Goal: Feedback & Contribution: Contribute content

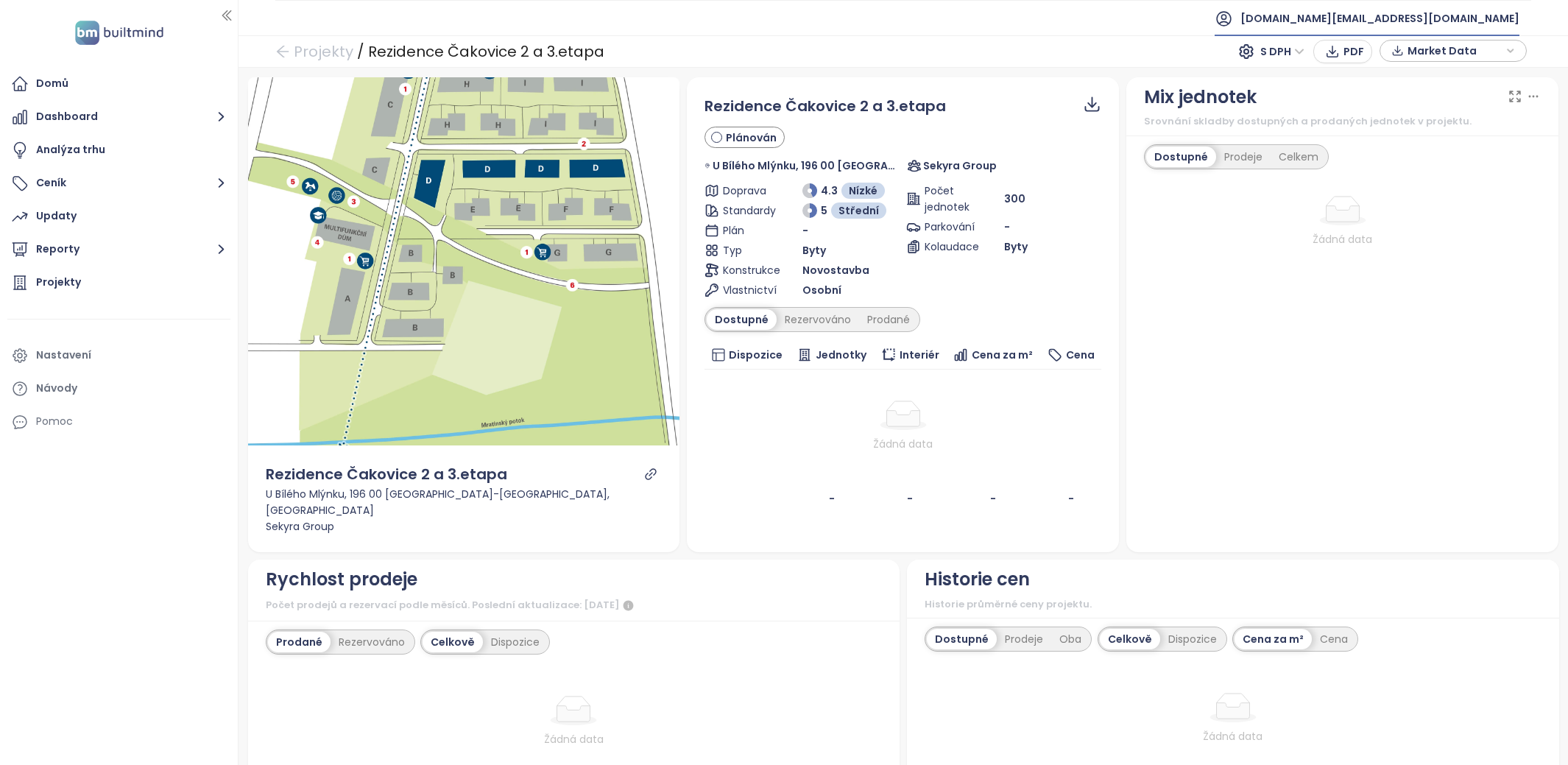
click at [1455, 25] on span "[DOMAIN_NAME][EMAIL_ADDRESS][DOMAIN_NAME]" at bounding box center [1381, 18] width 279 height 36
click at [1438, 59] on li "Odhlásit se" at bounding box center [1430, 58] width 173 height 29
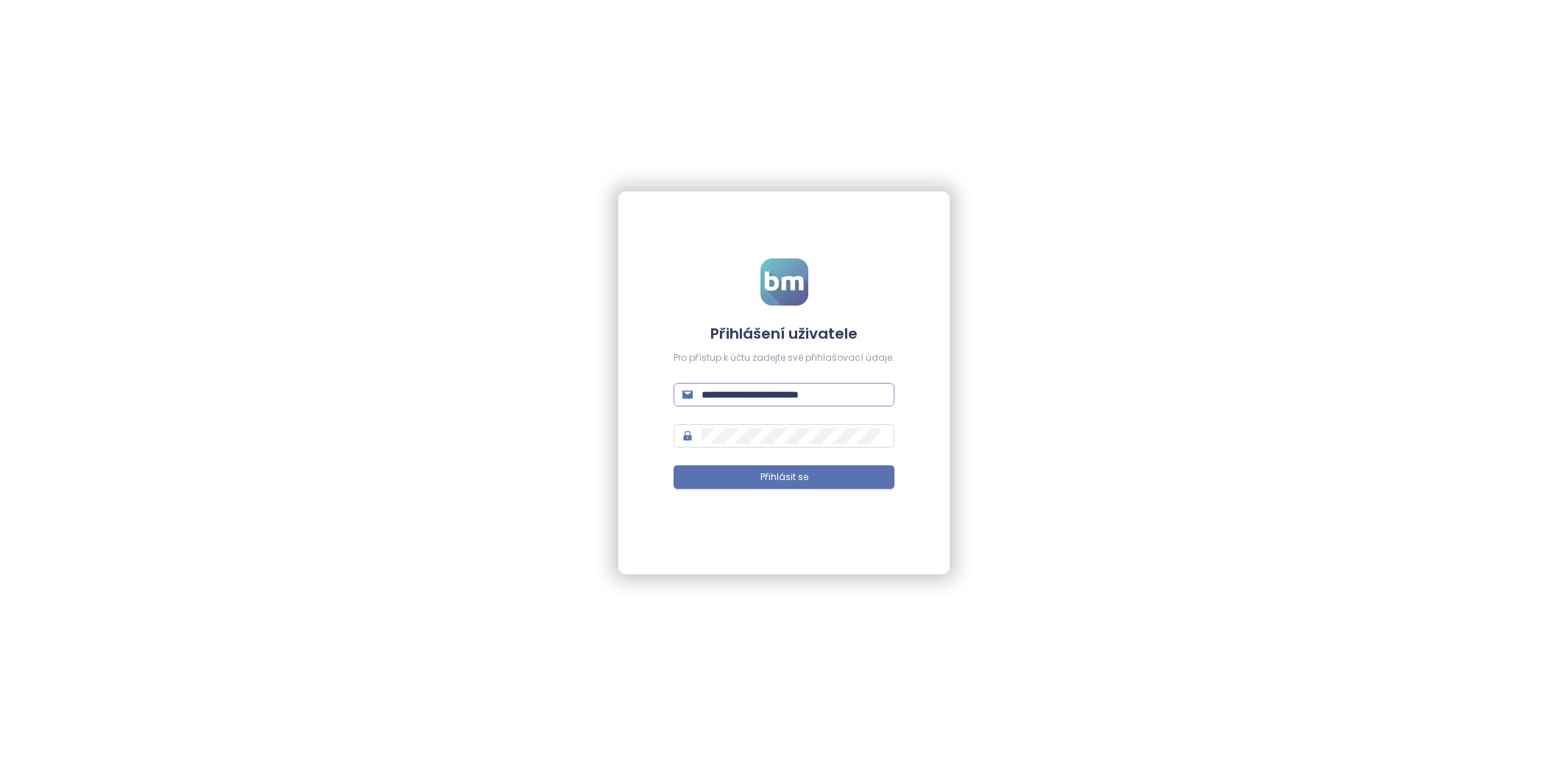
click at [731, 388] on input "**********" at bounding box center [794, 394] width 184 height 16
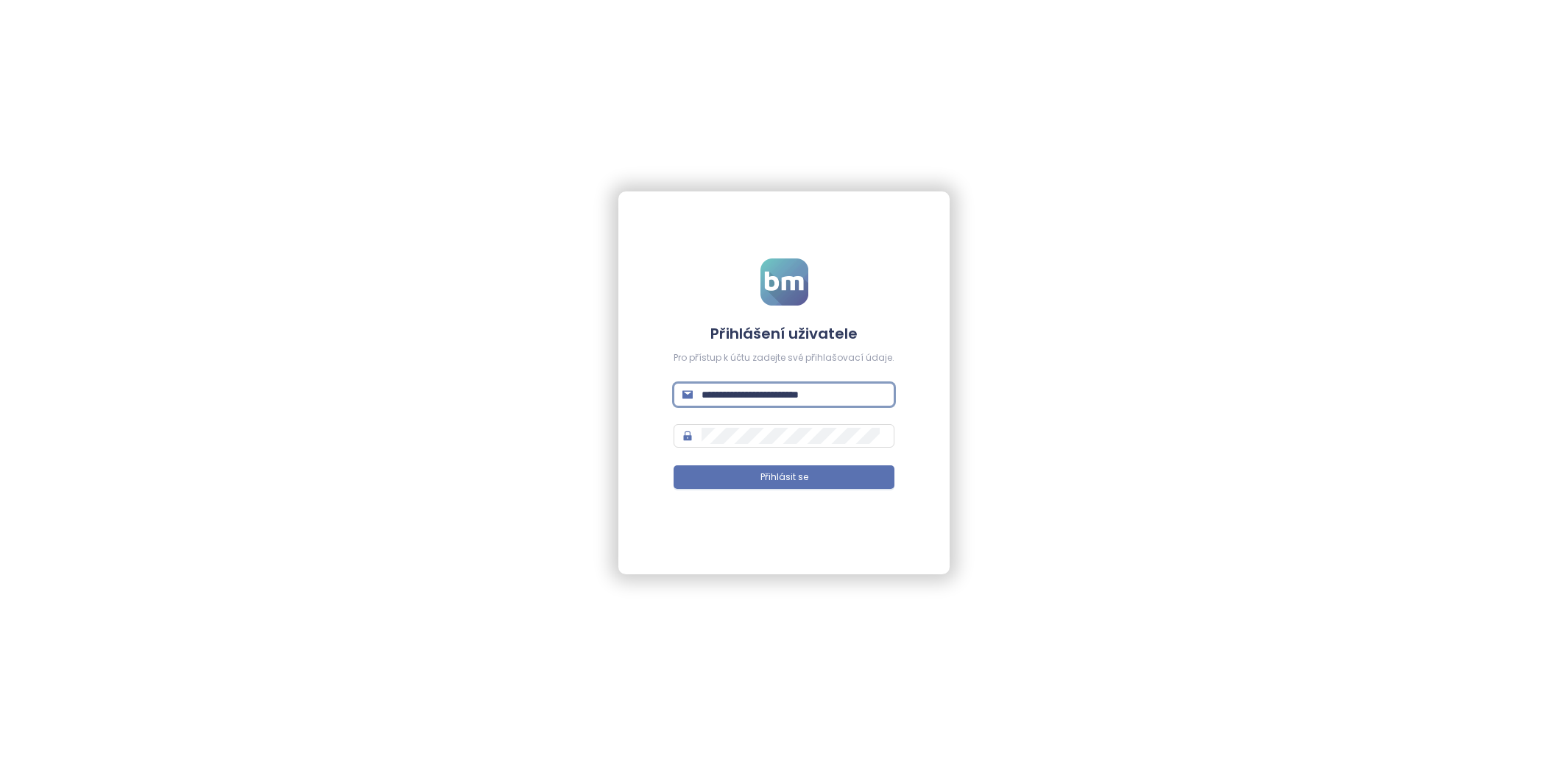
click at [731, 388] on input "**********" at bounding box center [794, 394] width 184 height 16
paste input "text"
type input "**********"
click at [805, 484] on button "Přihlásit se" at bounding box center [784, 477] width 221 height 24
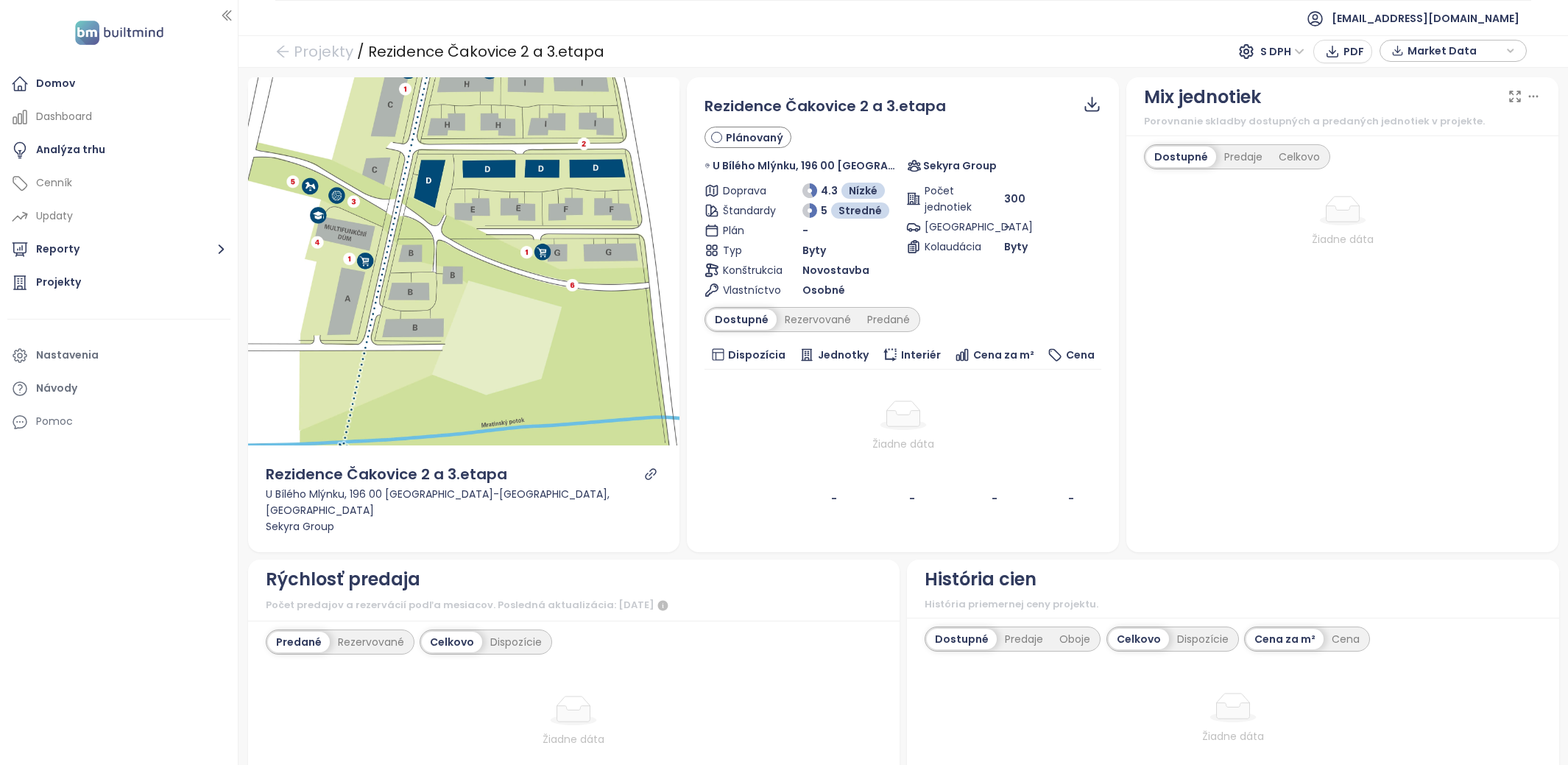
click at [93, 62] on div "Domov Dashboard Analýza trhu Cenník Updaty Reporty Projekty Nastavenia Návody P…" at bounding box center [119, 382] width 237 height 765
click at [93, 89] on div "Domov" at bounding box center [119, 84] width 223 height 29
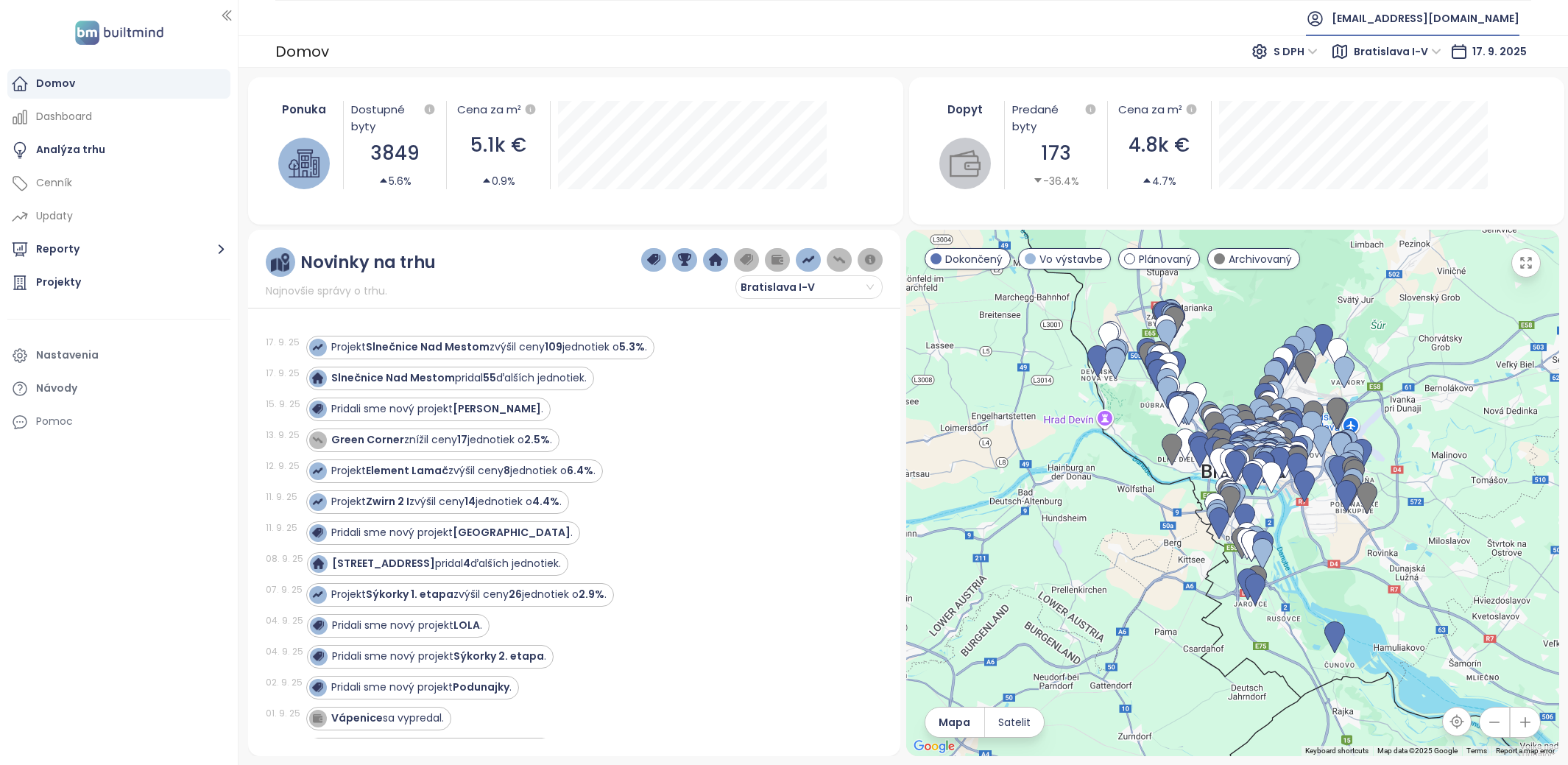
click at [1429, 16] on span "[EMAIL_ADDRESS][DOMAIN_NAME]" at bounding box center [1426, 18] width 188 height 36
click at [110, 288] on div "Projekty" at bounding box center [119, 283] width 223 height 29
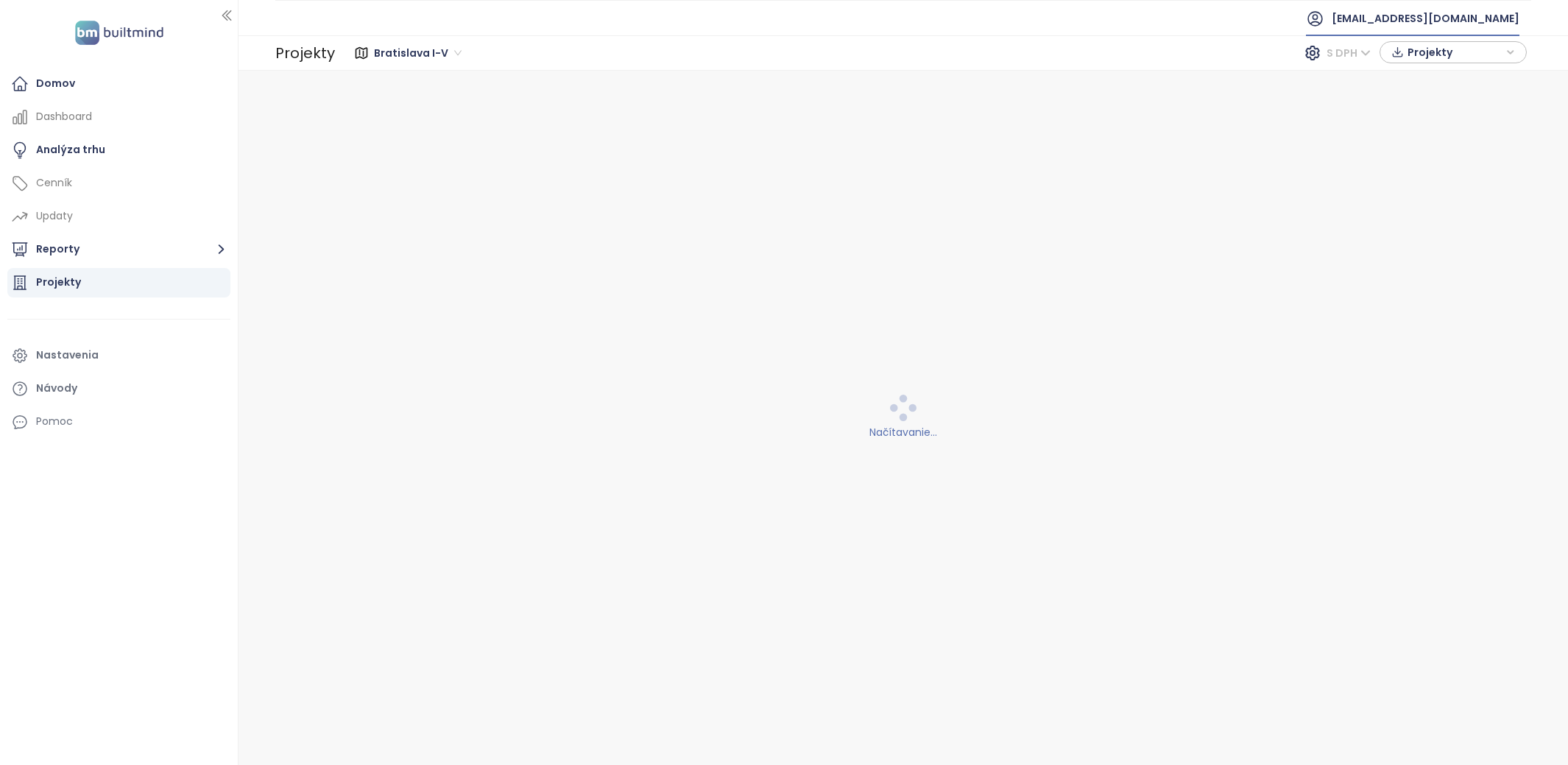
click at [1334, 57] on span "S DPH" at bounding box center [1349, 53] width 44 height 22
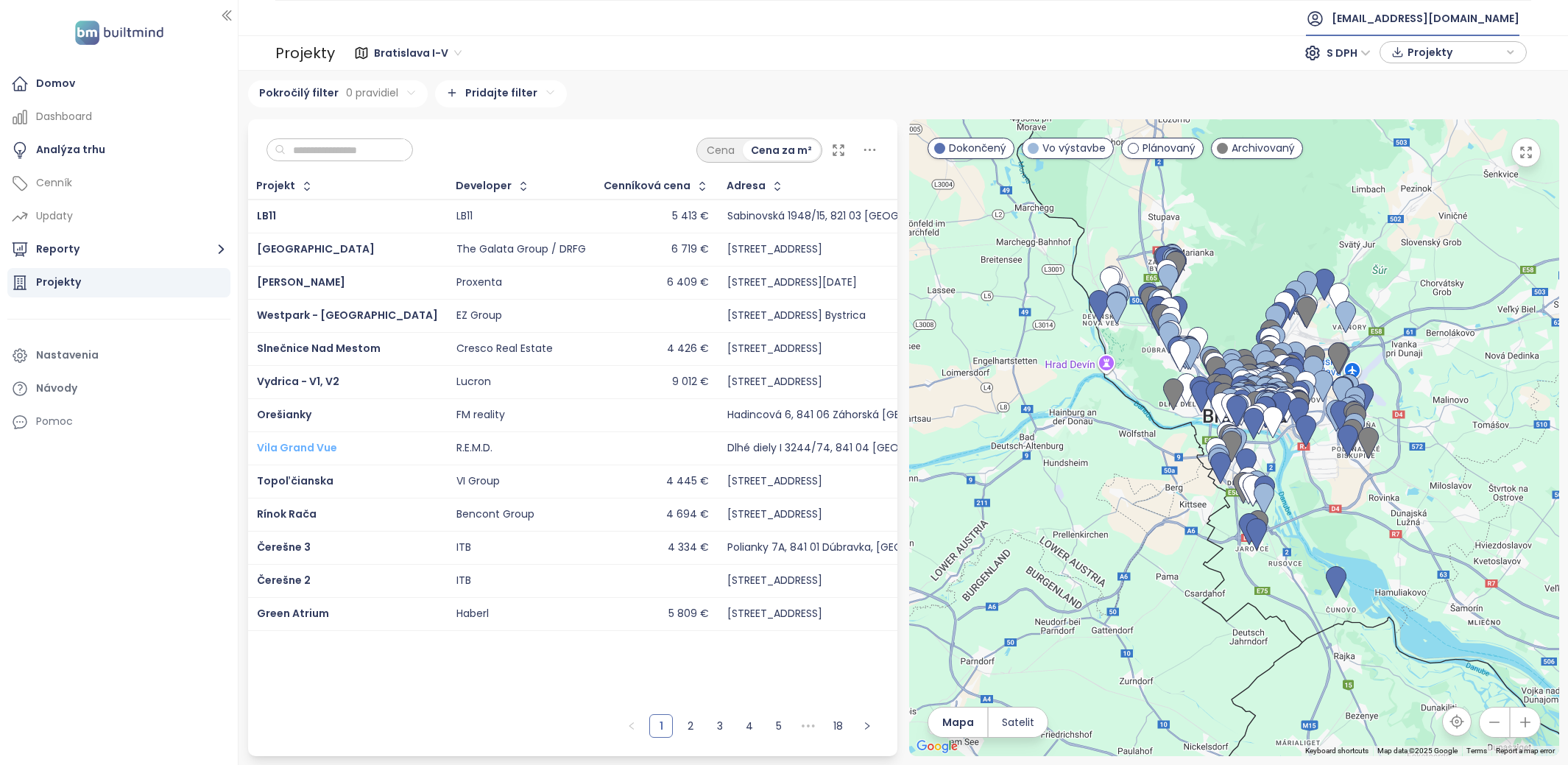
click at [279, 444] on span "Vila Grand Vue" at bounding box center [297, 447] width 80 height 15
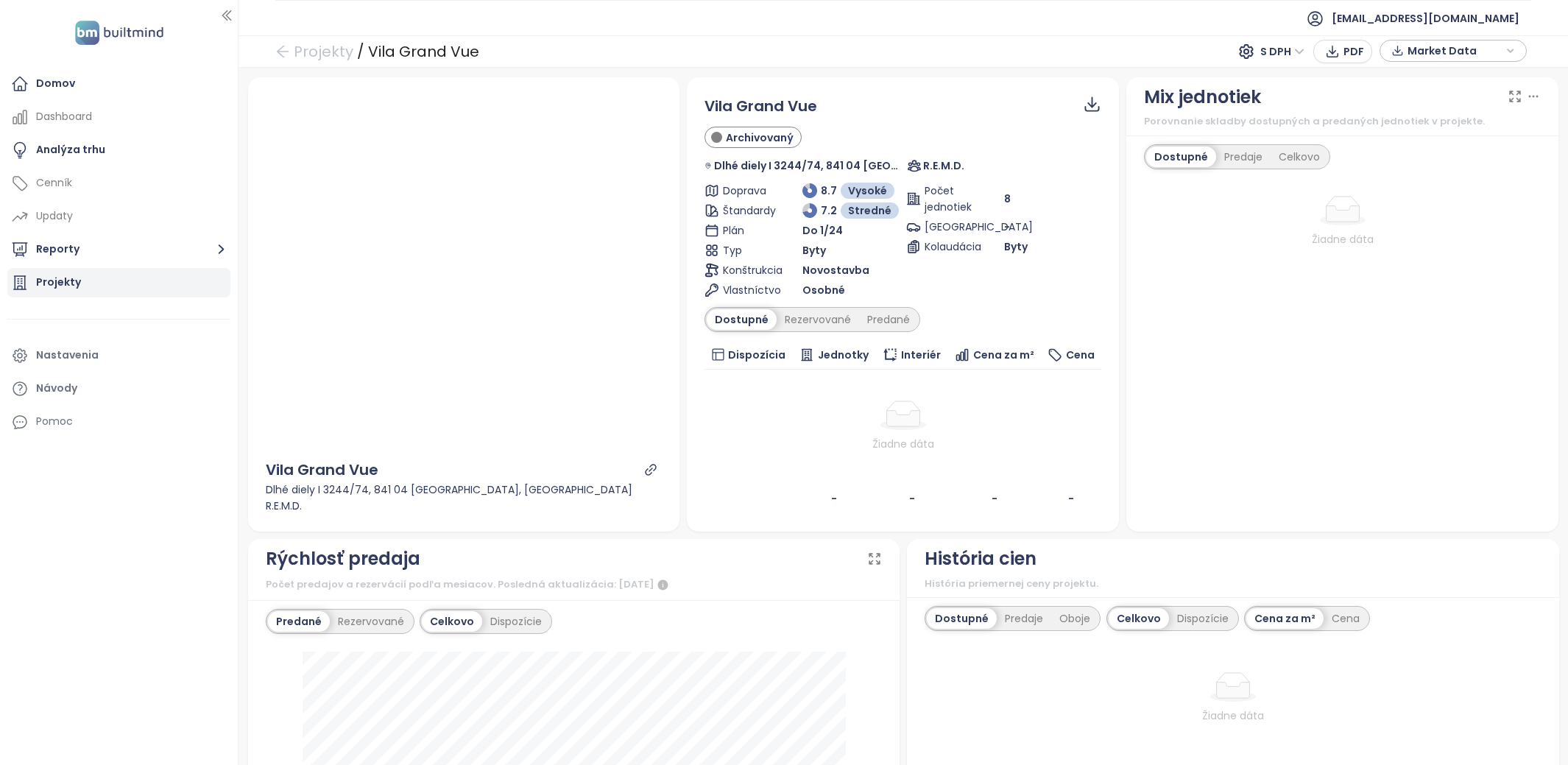
click at [149, 289] on div "Projekty" at bounding box center [119, 283] width 223 height 29
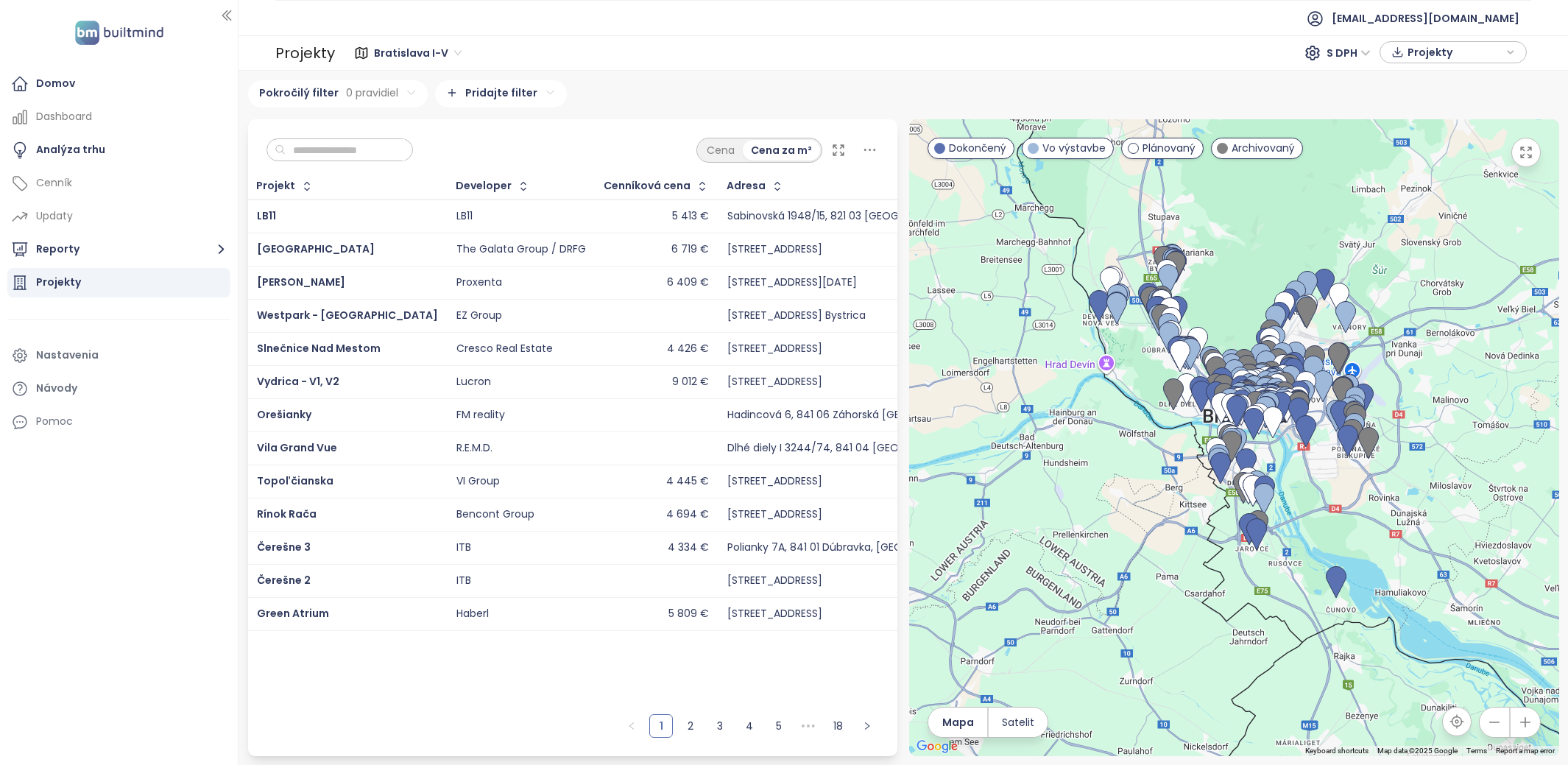
click at [344, 150] on input "text" at bounding box center [345, 150] width 120 height 22
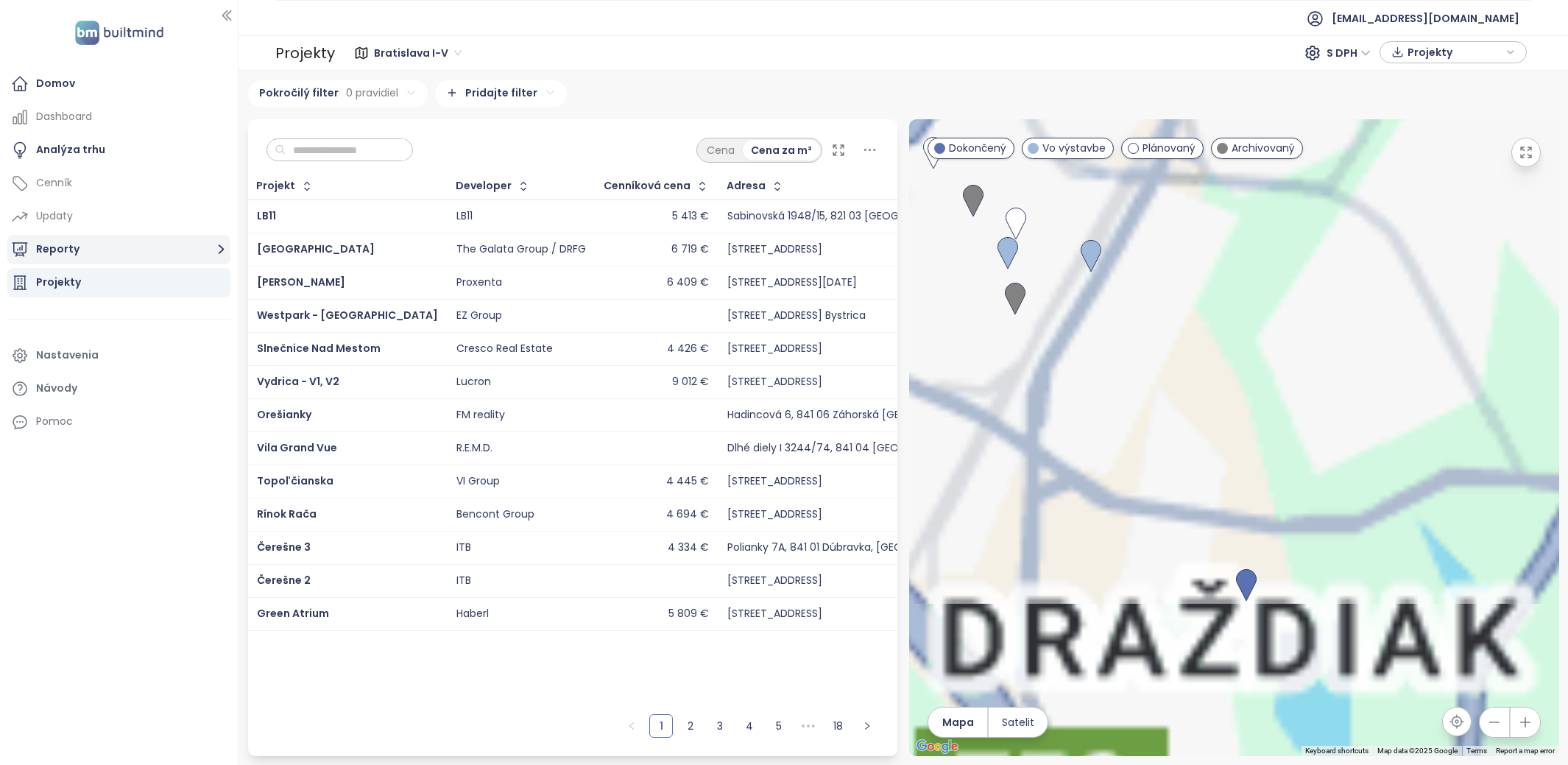
click at [100, 248] on button "Reporty" at bounding box center [119, 249] width 223 height 29
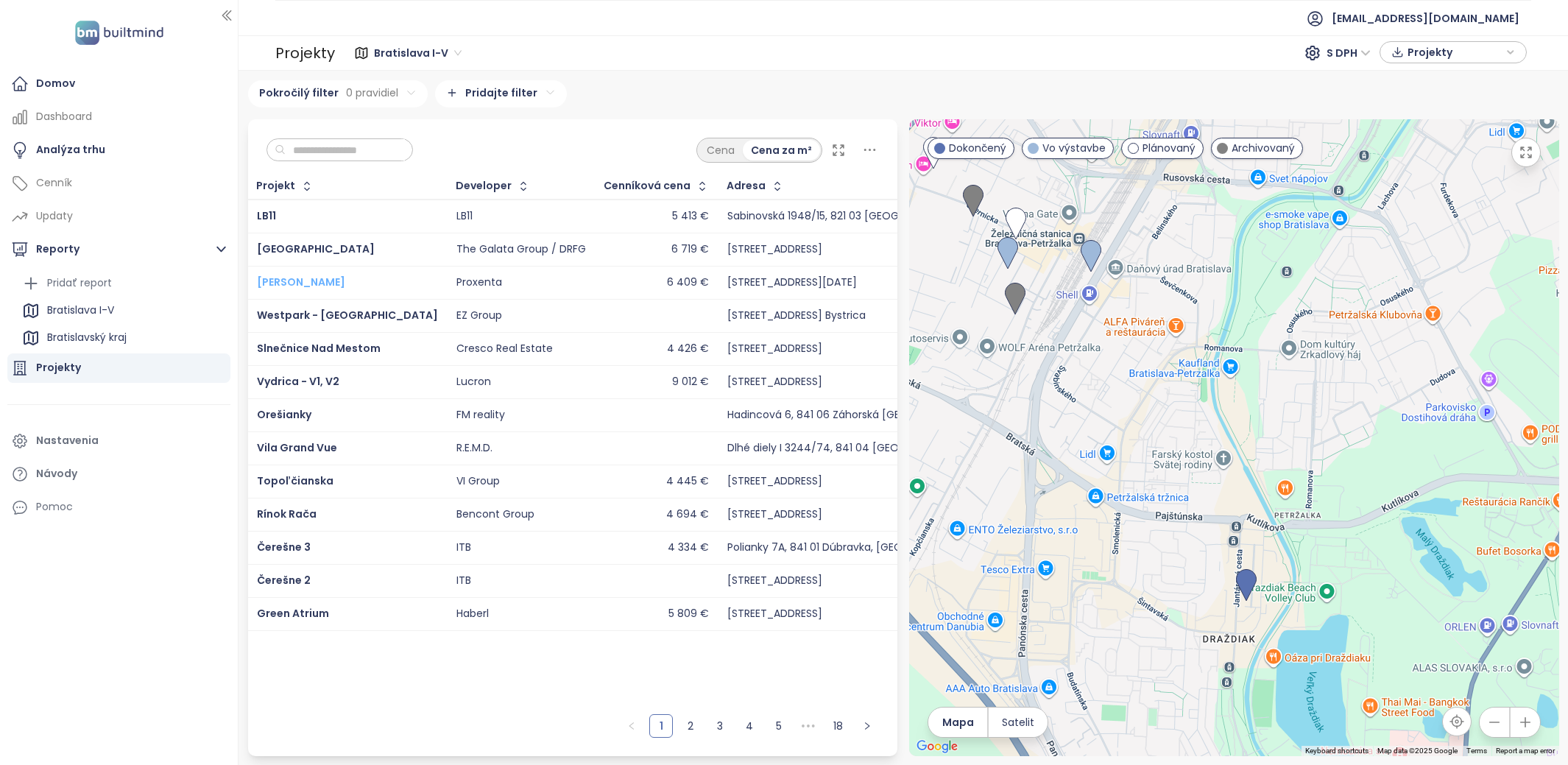
click at [283, 279] on span "[PERSON_NAME]" at bounding box center [300, 282] width 89 height 15
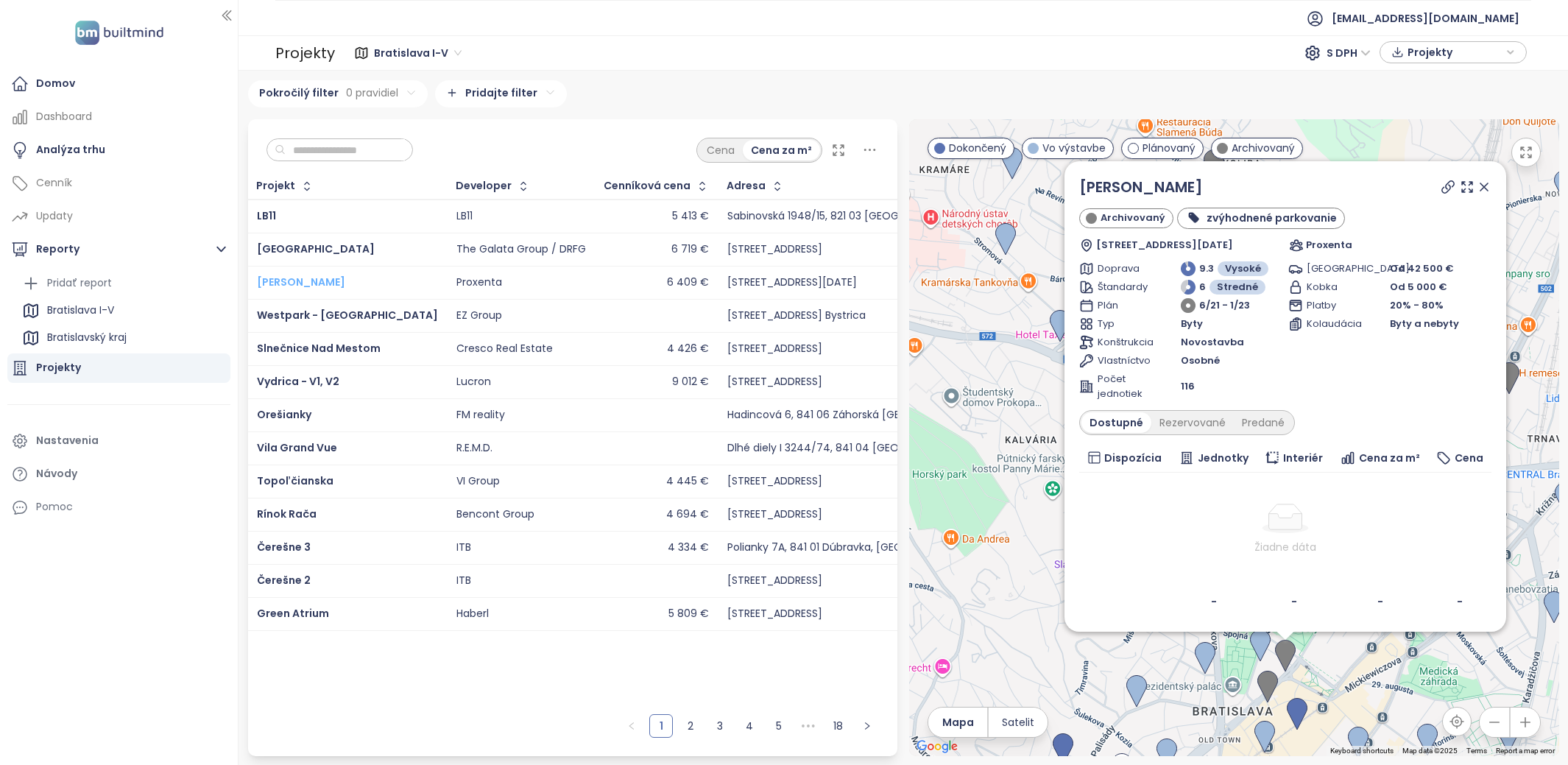
click at [291, 279] on span "[PERSON_NAME]" at bounding box center [300, 282] width 89 height 15
click at [308, 540] on span "Čerešne 3" at bounding box center [283, 547] width 54 height 15
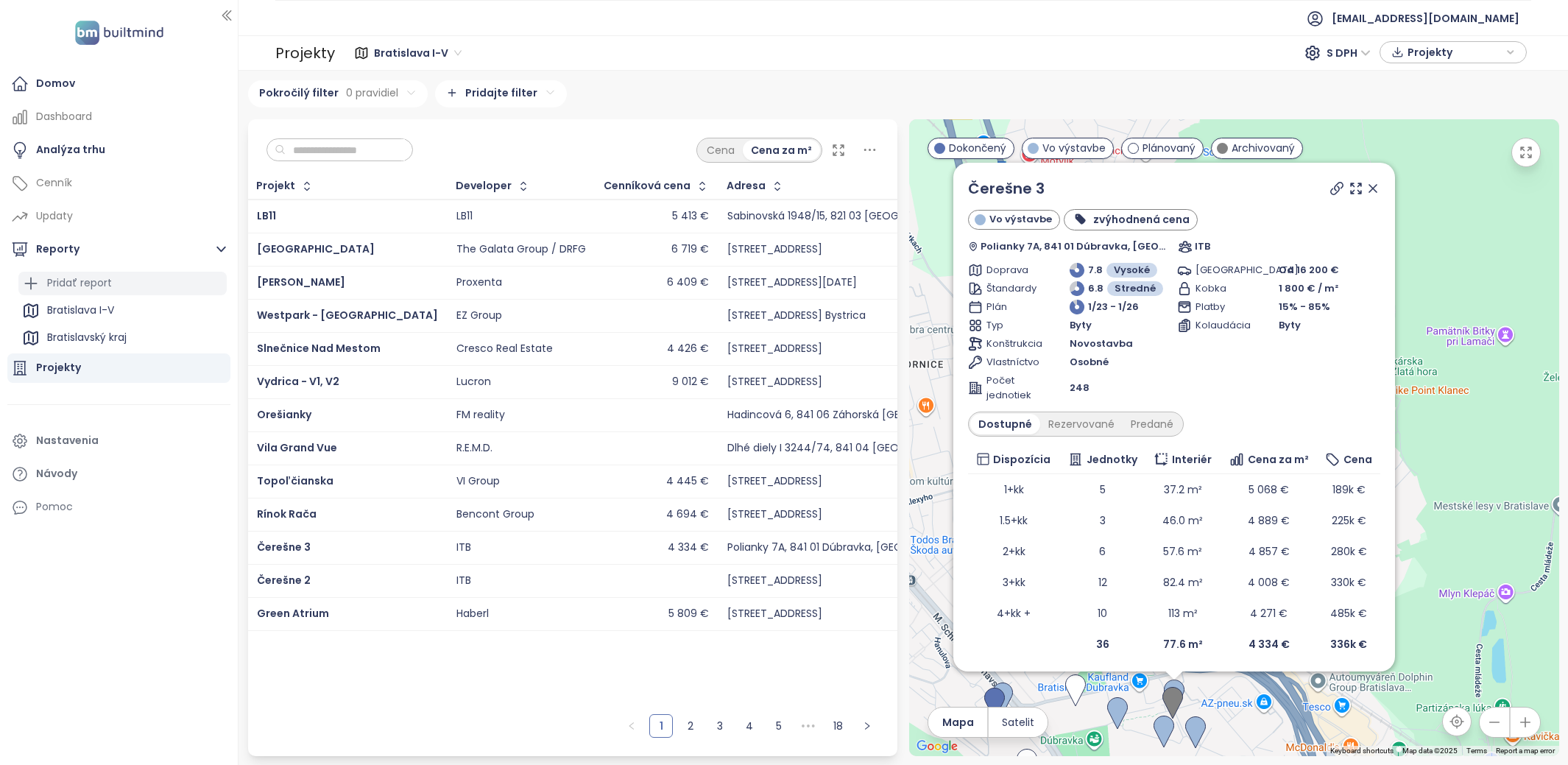
click at [95, 284] on div "Pridať report" at bounding box center [79, 283] width 65 height 18
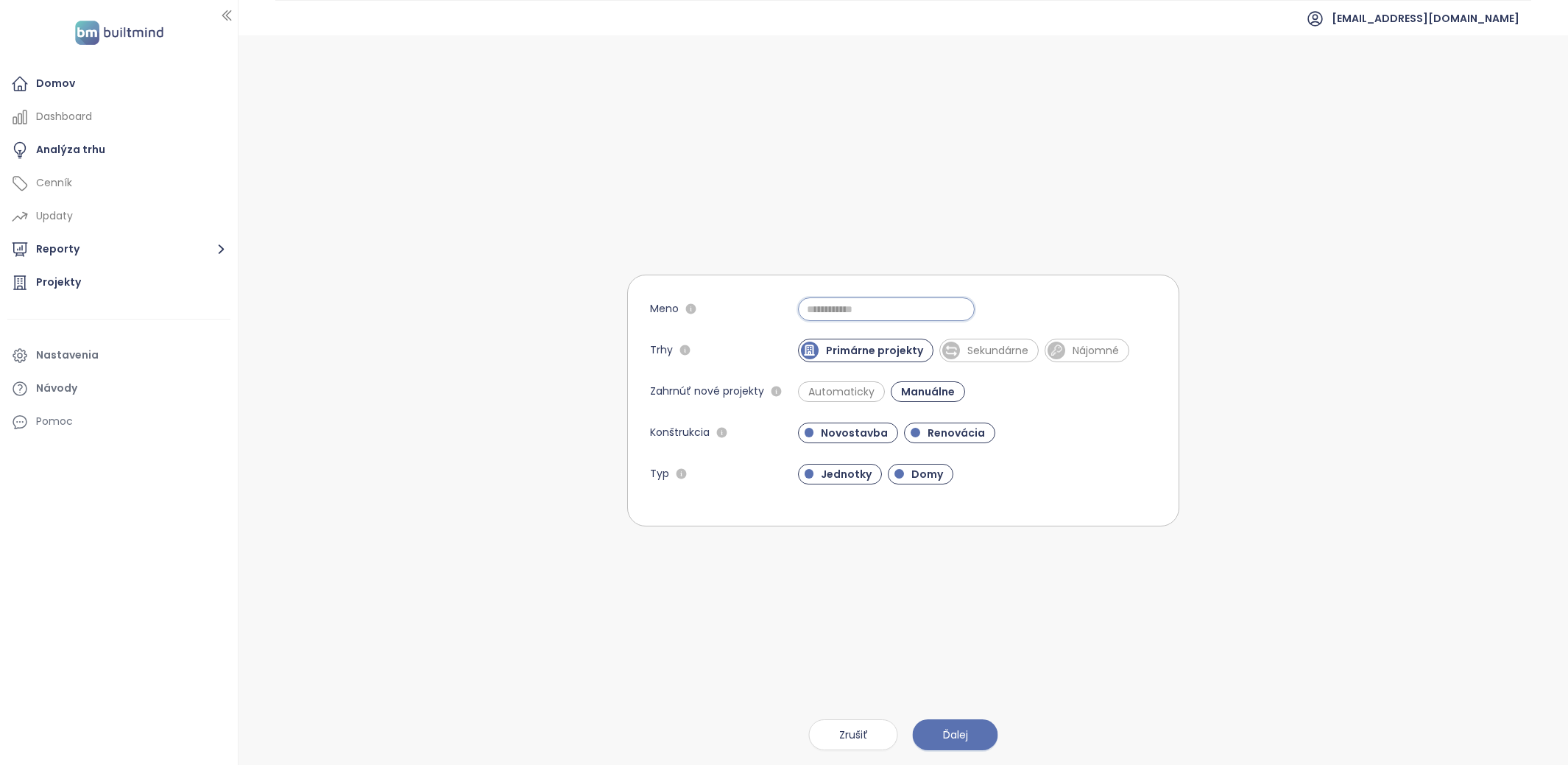
click at [873, 309] on input "Meno" at bounding box center [887, 309] width 177 height 24
click at [873, 312] on input "*******" at bounding box center [887, 309] width 177 height 24
click at [883, 309] on input "**********" at bounding box center [887, 309] width 177 height 24
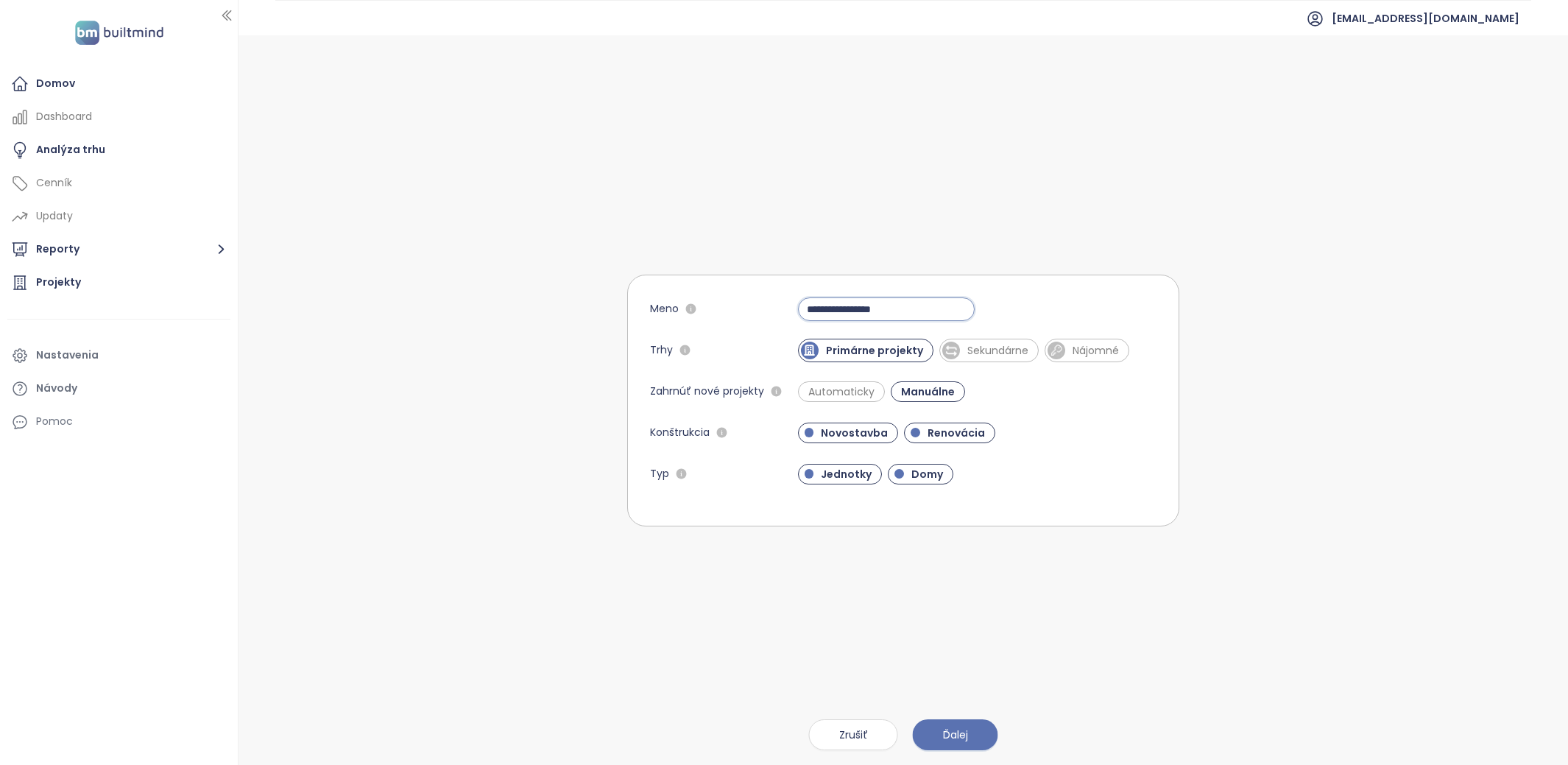
click at [883, 309] on input "**********" at bounding box center [887, 309] width 177 height 24
type input "*********"
click at [979, 348] on span "Sekundárne" at bounding box center [997, 351] width 76 height 15
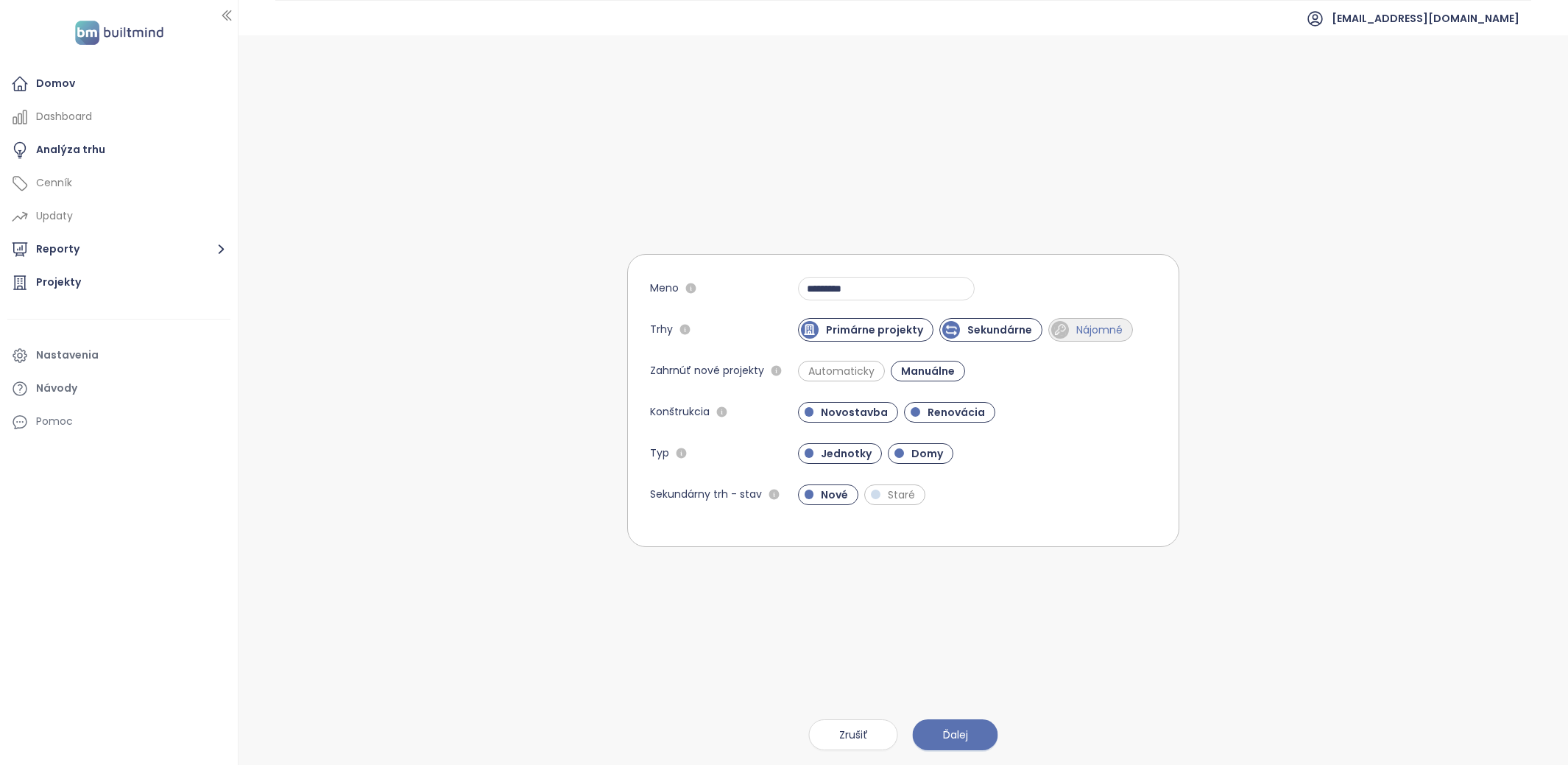
click at [1095, 318] on span "Nájomné" at bounding box center [1090, 330] width 85 height 24
click at [880, 369] on span "Automaticky" at bounding box center [841, 371] width 87 height 21
click at [900, 457] on span "Domy" at bounding box center [921, 453] width 66 height 21
click at [926, 416] on span "Renovácia" at bounding box center [956, 412] width 72 height 15
click at [944, 730] on span "Ďalej" at bounding box center [955, 735] width 25 height 16
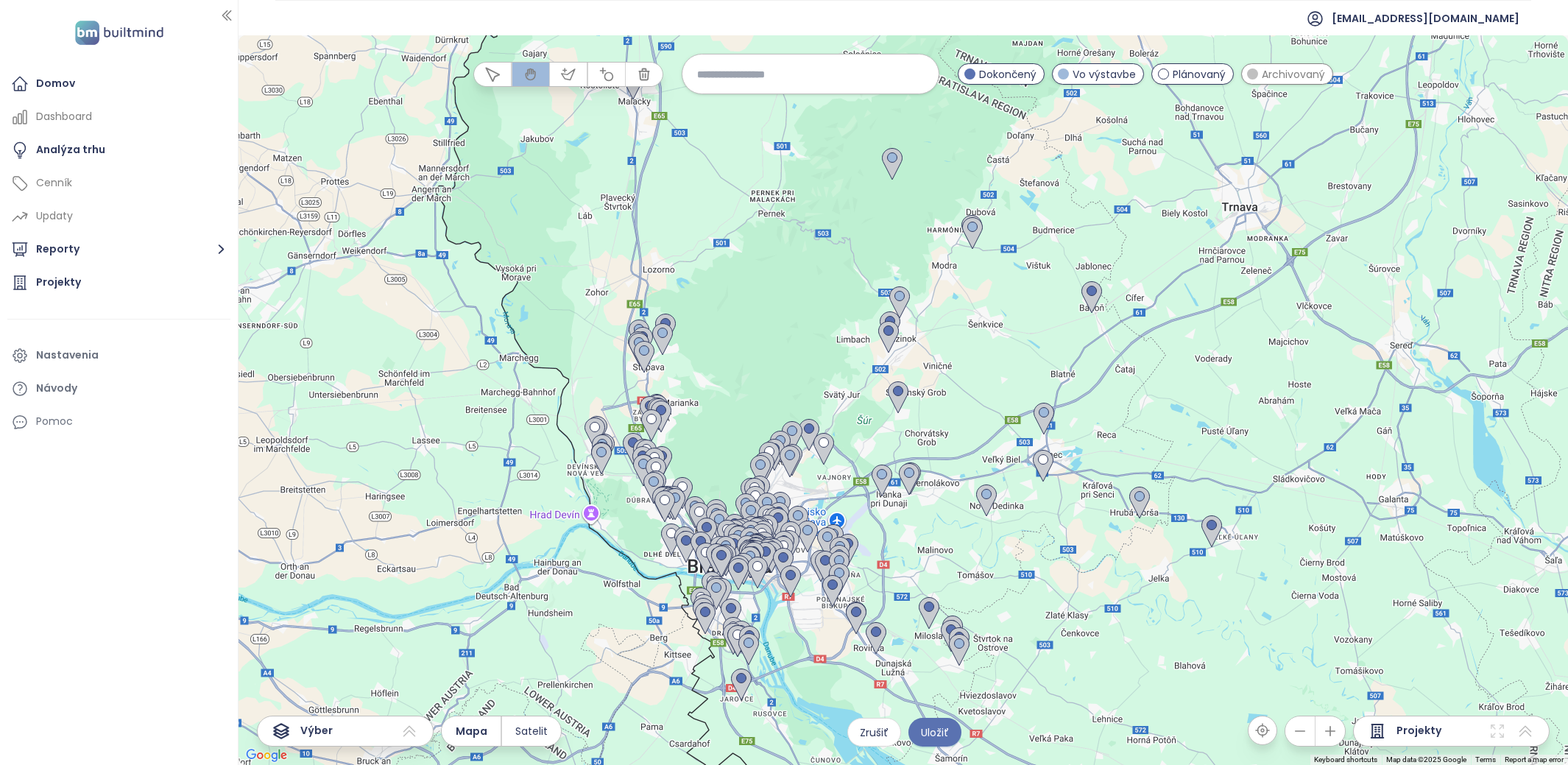
drag, startPoint x: 844, startPoint y: 90, endPoint x: 844, endPoint y: 79, distance: 11.0
click at [844, 89] on div at bounding box center [811, 74] width 258 height 40
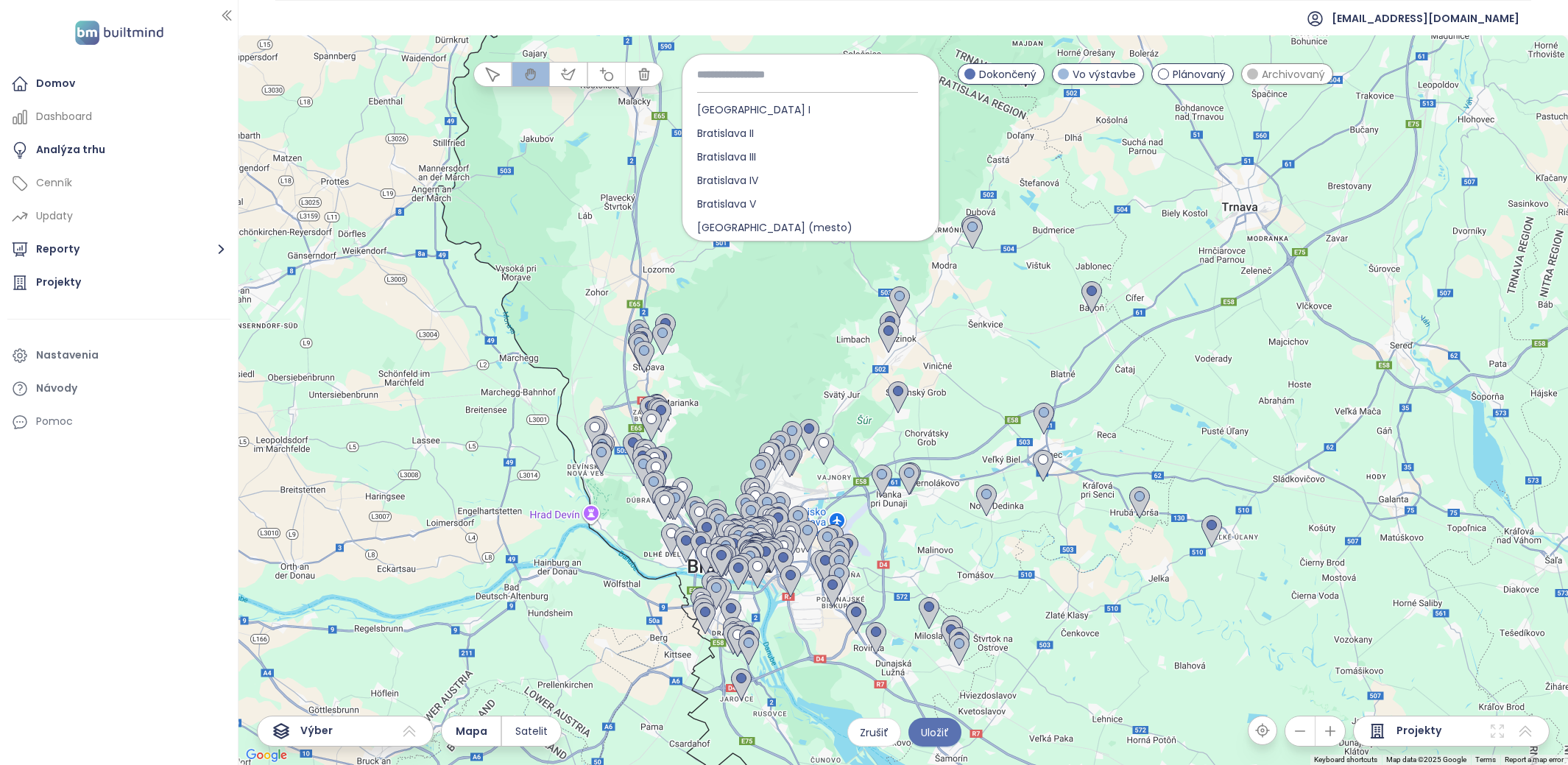
click at [844, 79] on input at bounding box center [811, 74] width 226 height 32
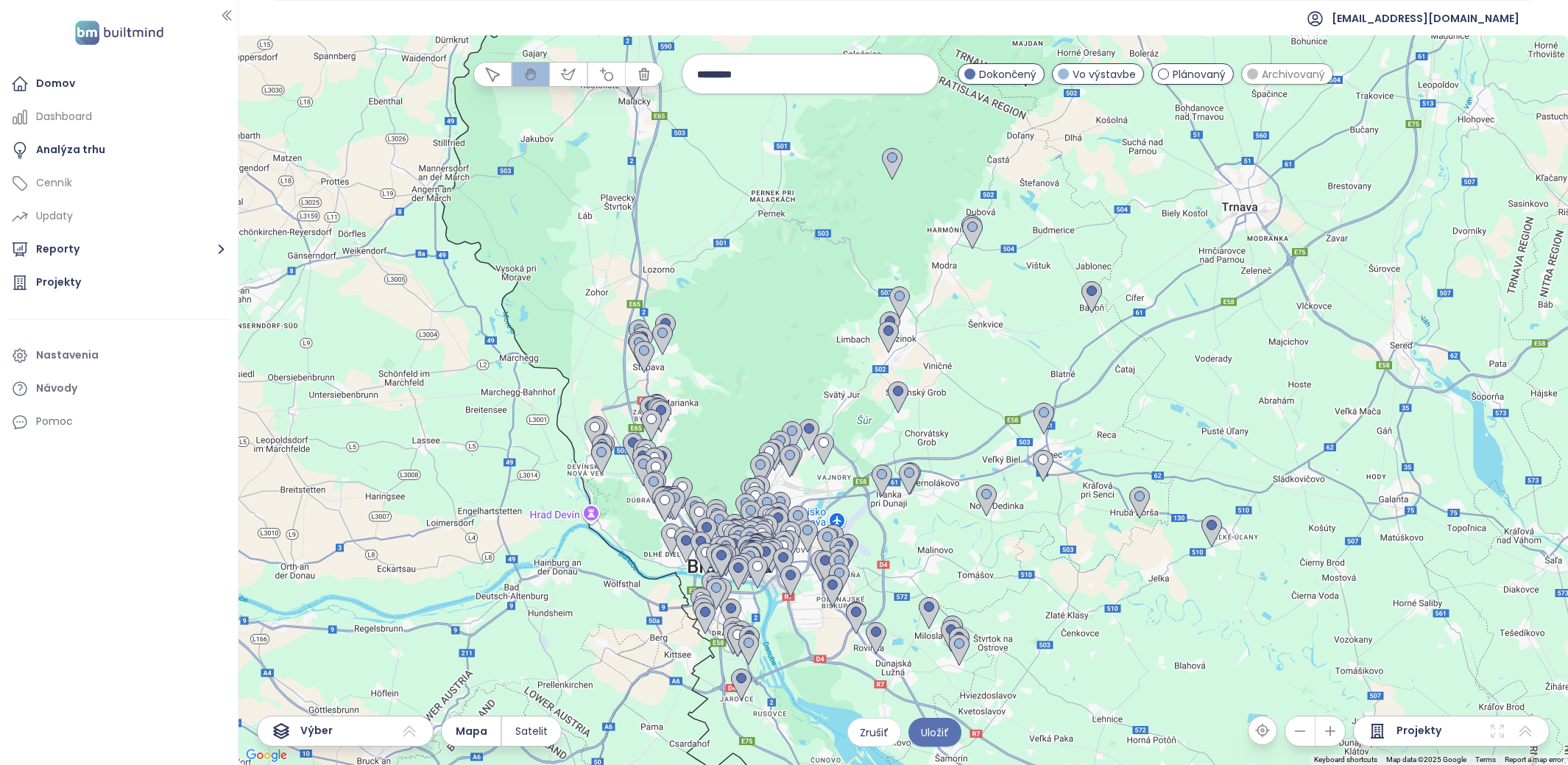
type input "*********"
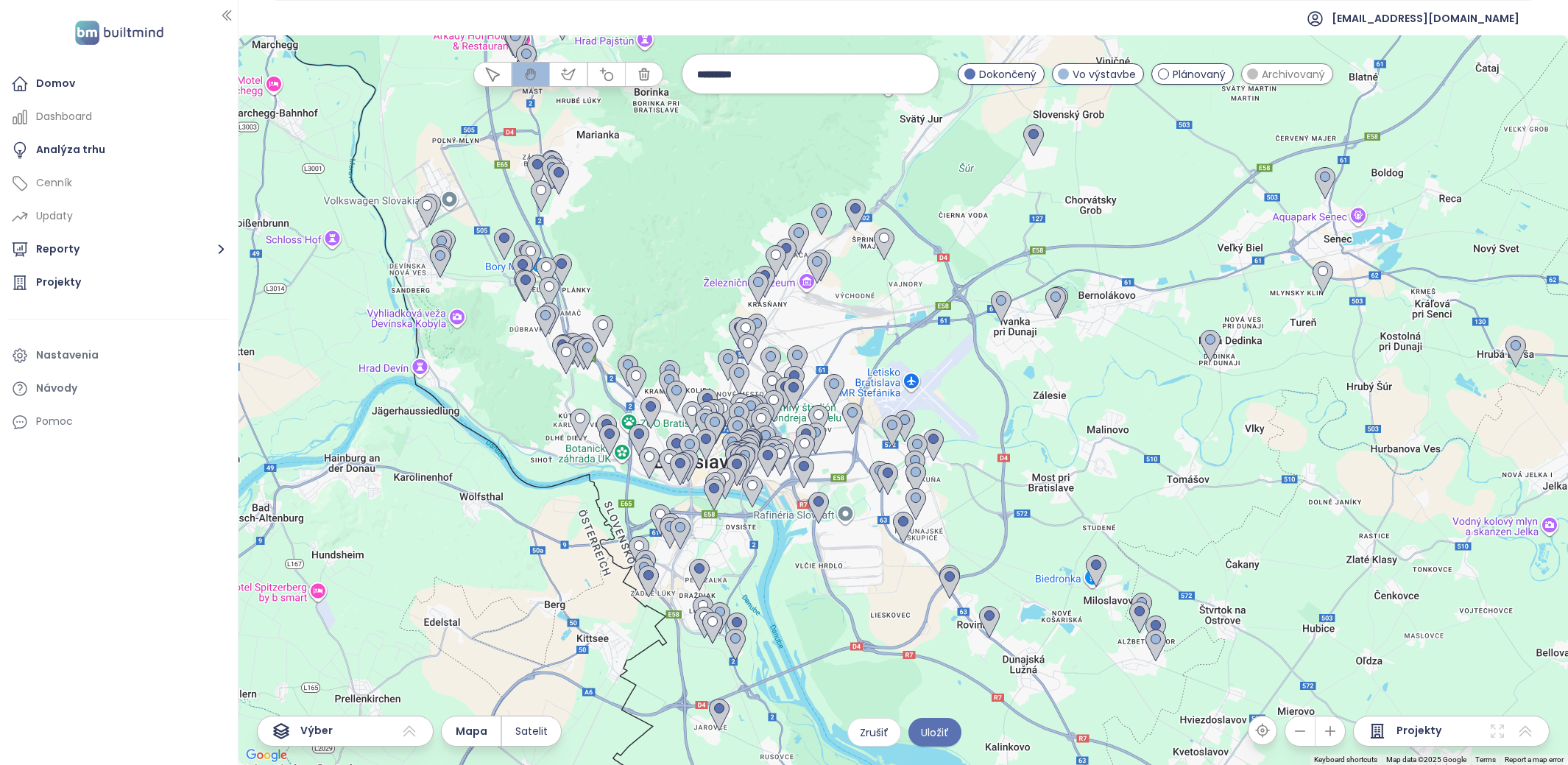
click at [766, 74] on input "*********" at bounding box center [811, 74] width 226 height 32
click at [743, 110] on span "Petržalka" at bounding box center [720, 110] width 76 height 24
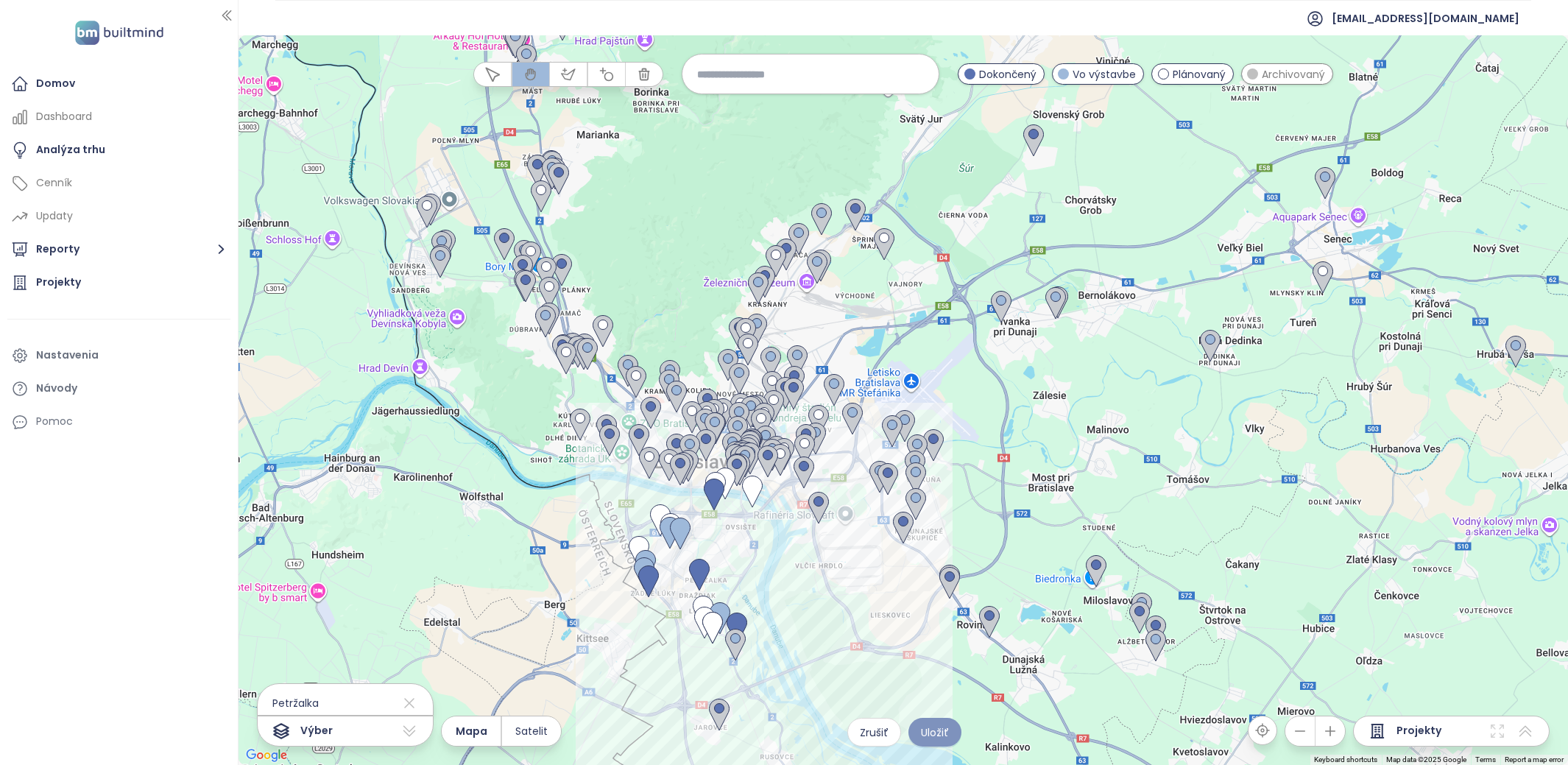
click at [947, 736] on span "Uložiť" at bounding box center [935, 732] width 28 height 16
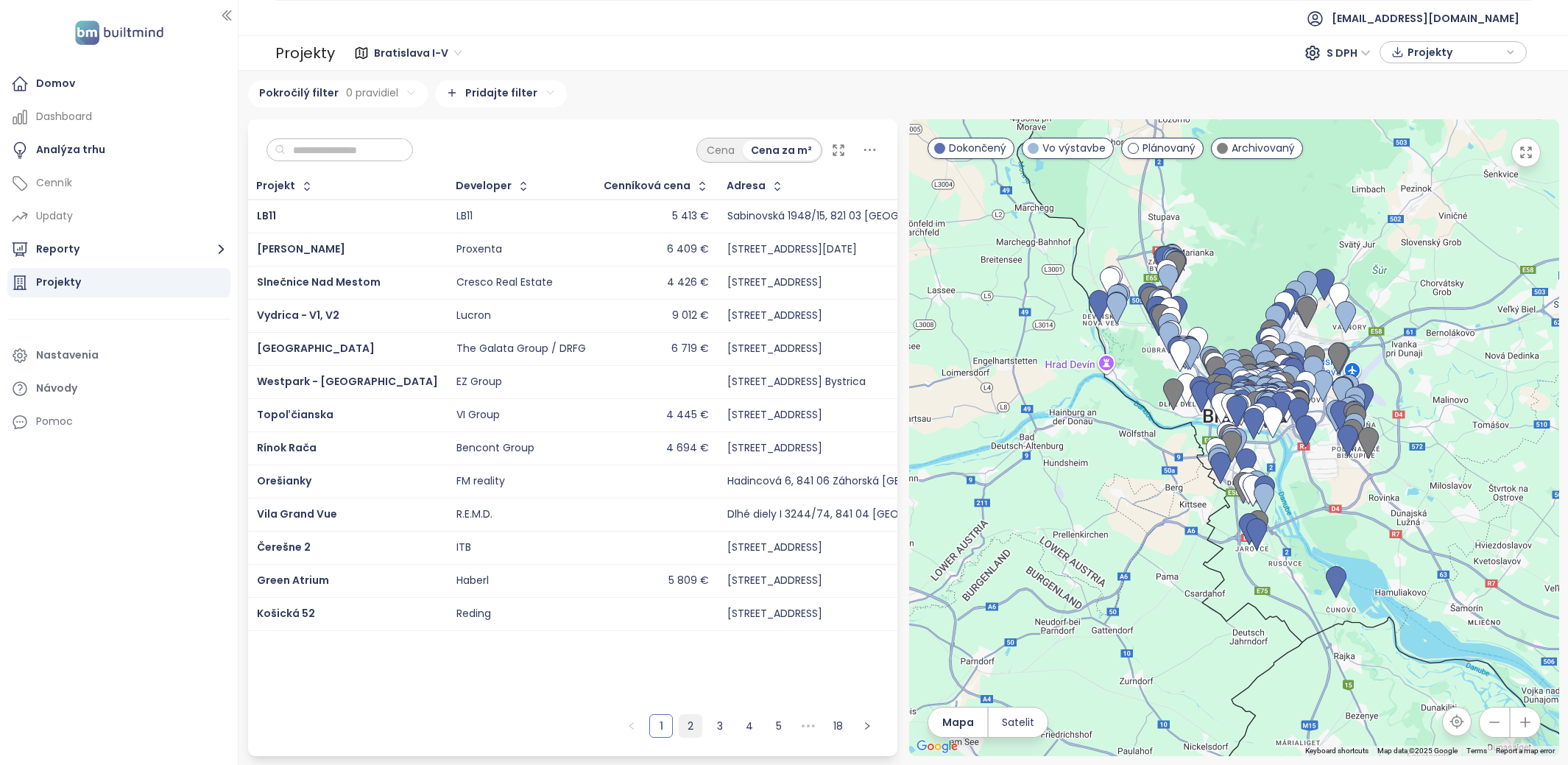
click at [689, 731] on link "2" at bounding box center [690, 726] width 22 height 22
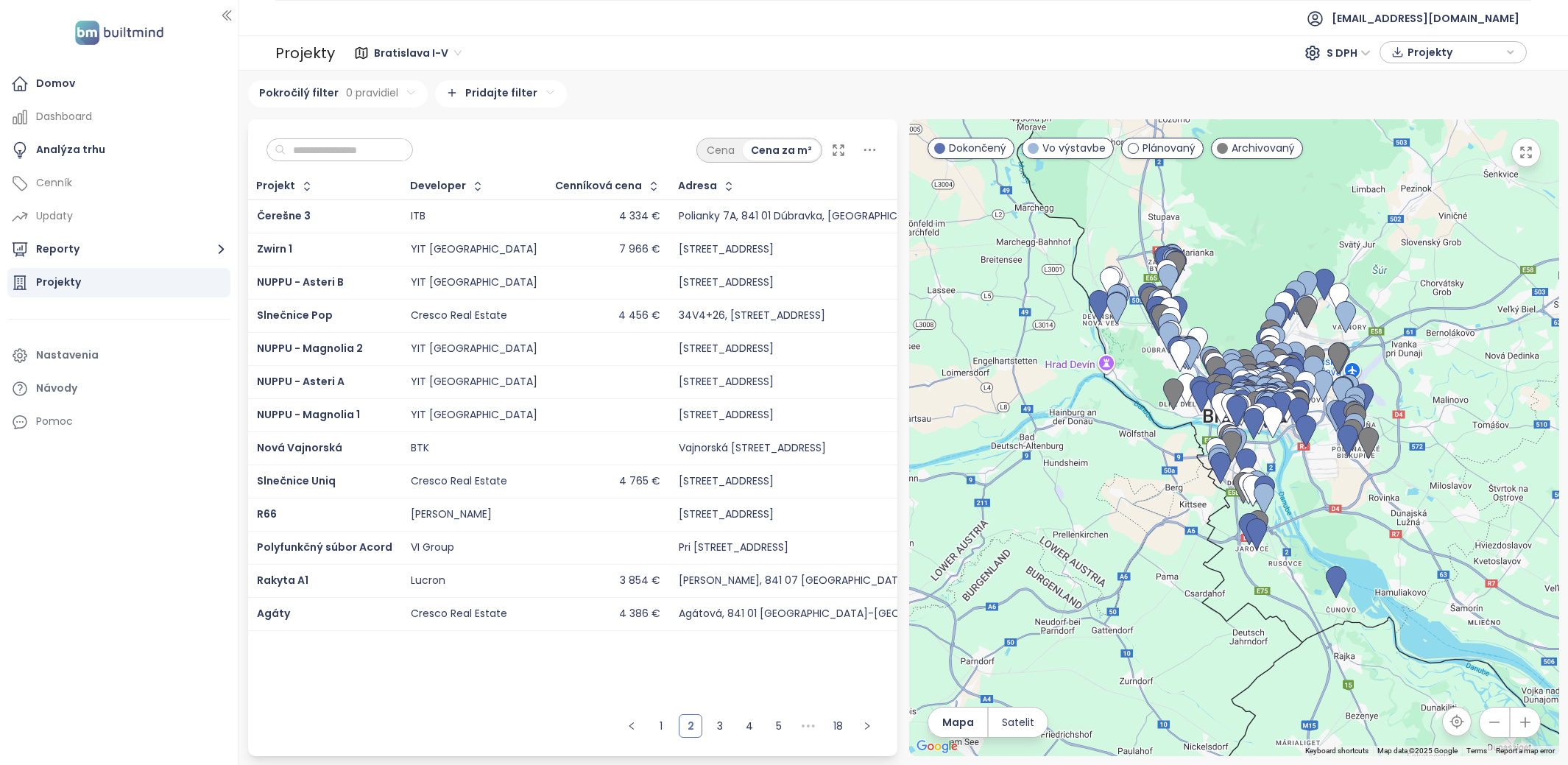
click at [329, 148] on input "text" at bounding box center [345, 150] width 120 height 22
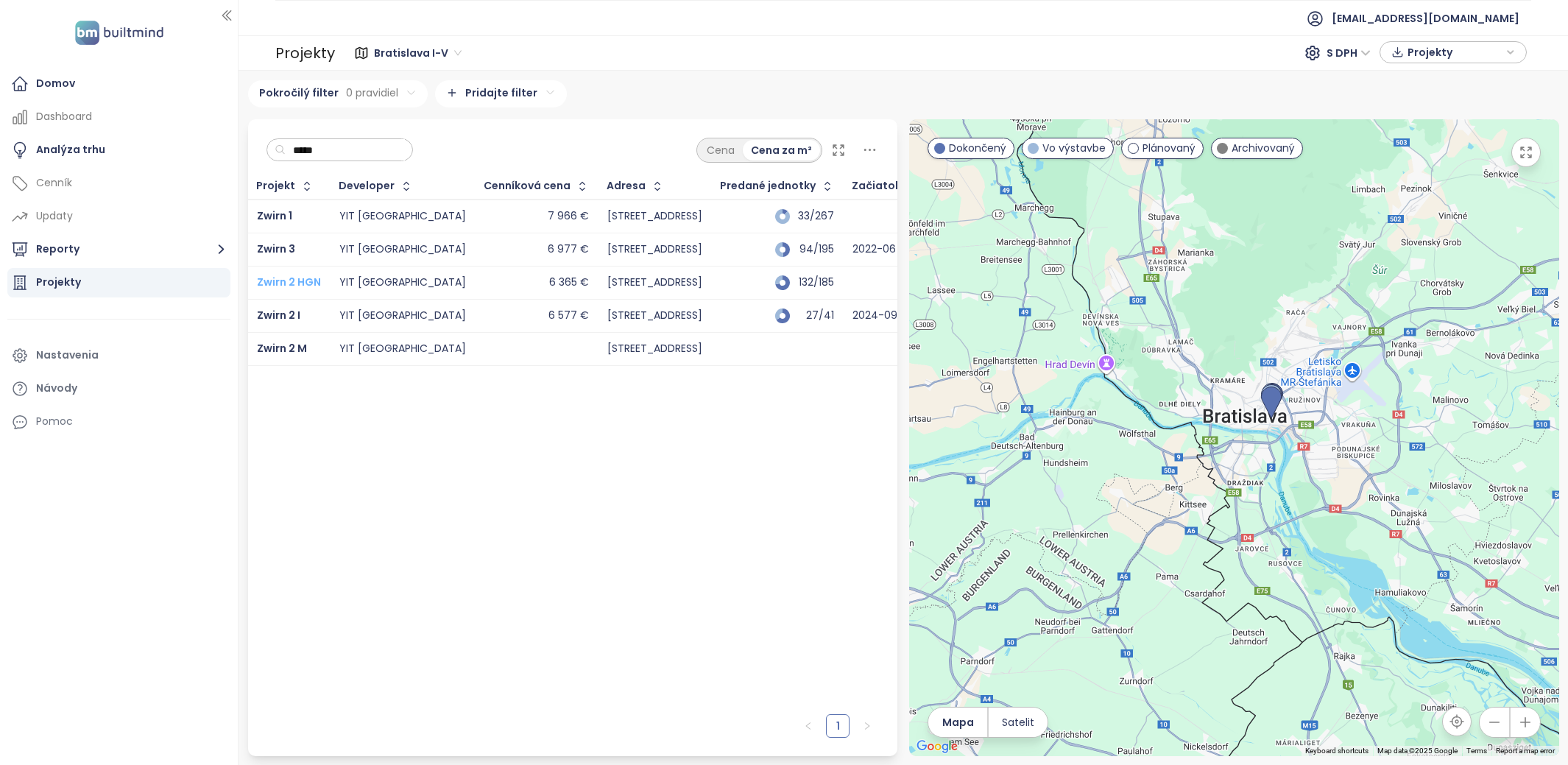
type input "*****"
click at [289, 283] on span "Zwirn 2 HGN" at bounding box center [289, 282] width 64 height 15
click at [288, 313] on span "Zwirn 2 I" at bounding box center [279, 315] width 44 height 15
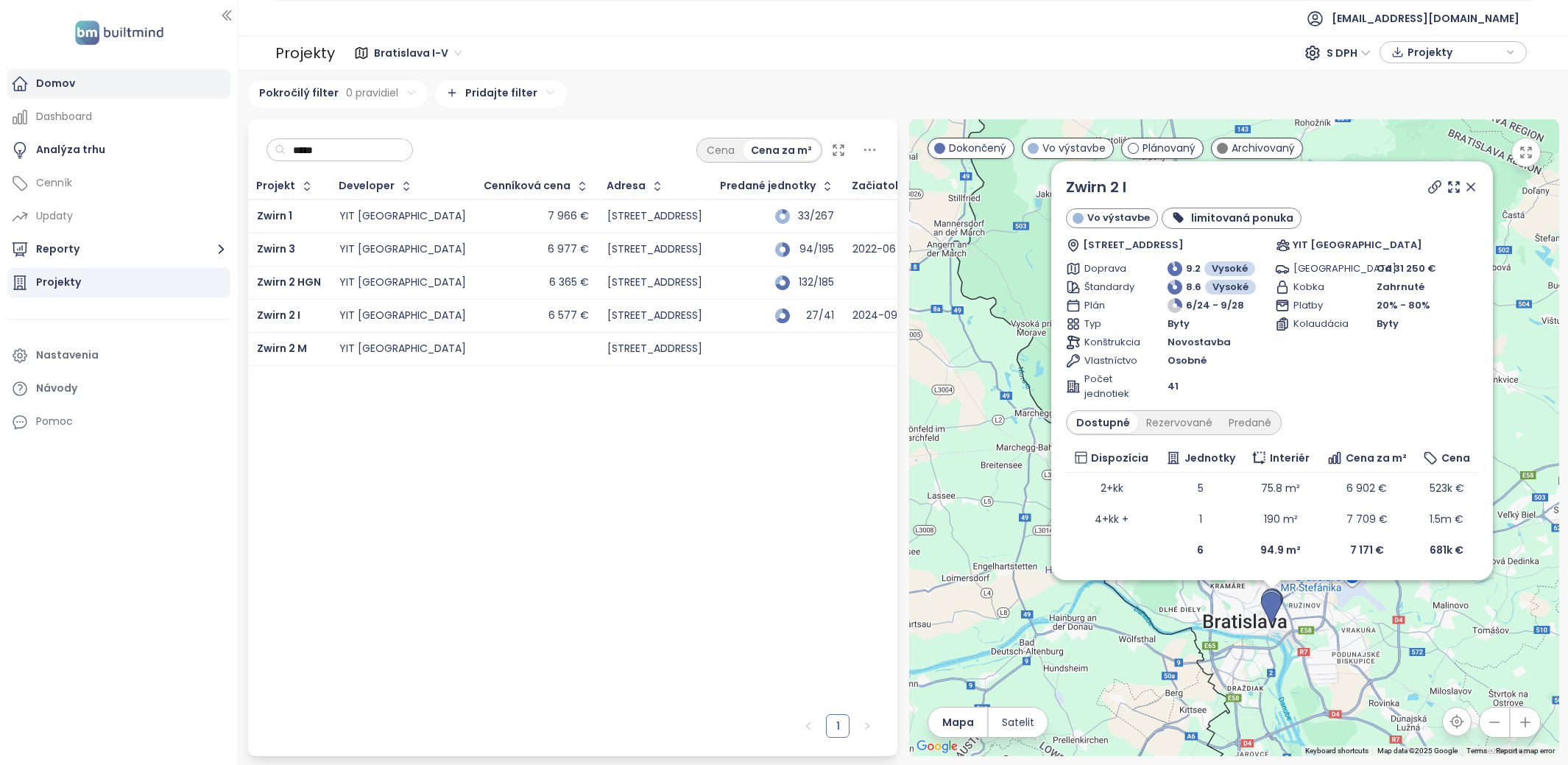
click at [92, 86] on div "Domov" at bounding box center [119, 84] width 223 height 29
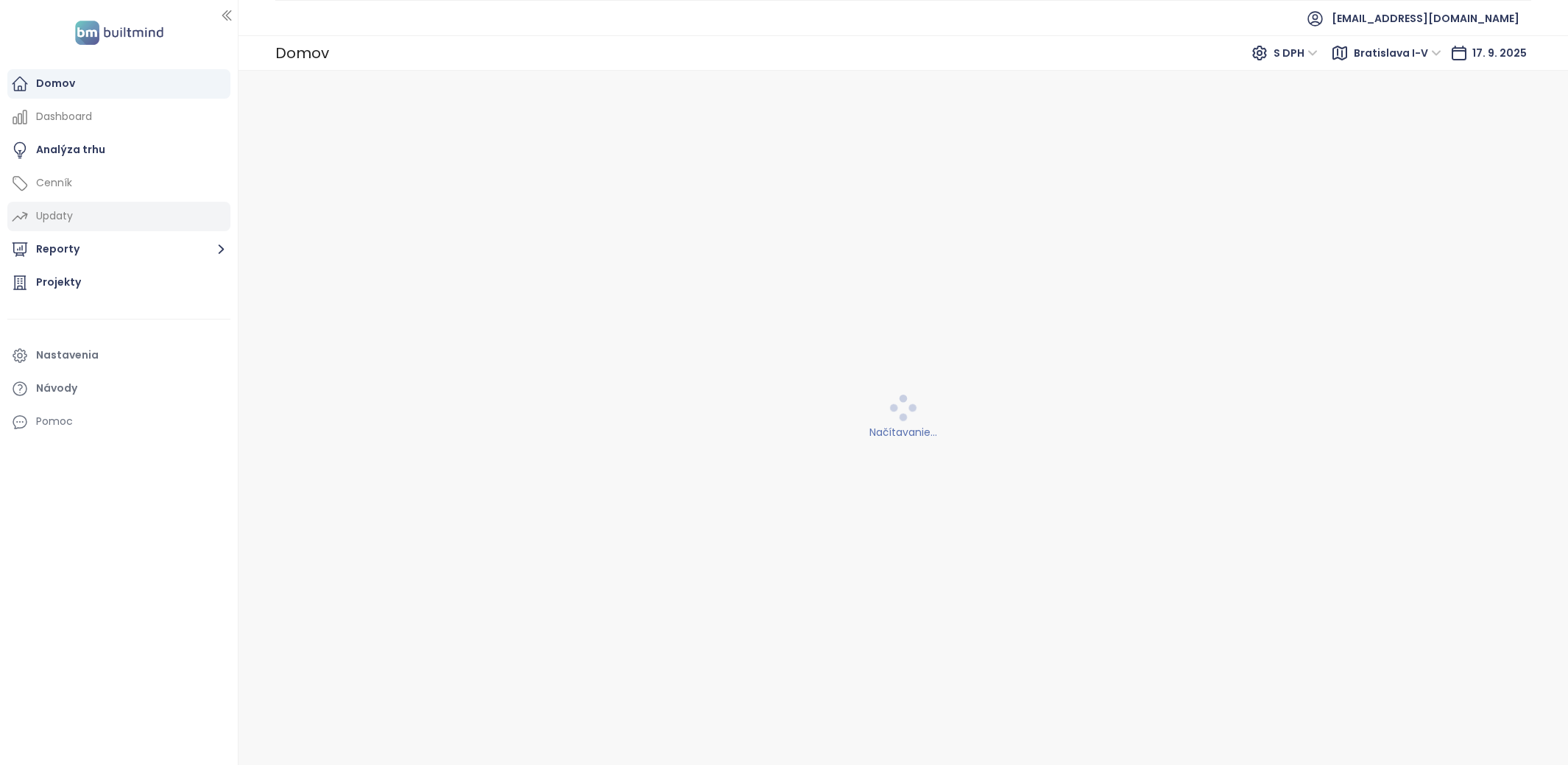
click at [78, 271] on div "Projekty" at bounding box center [119, 283] width 223 height 29
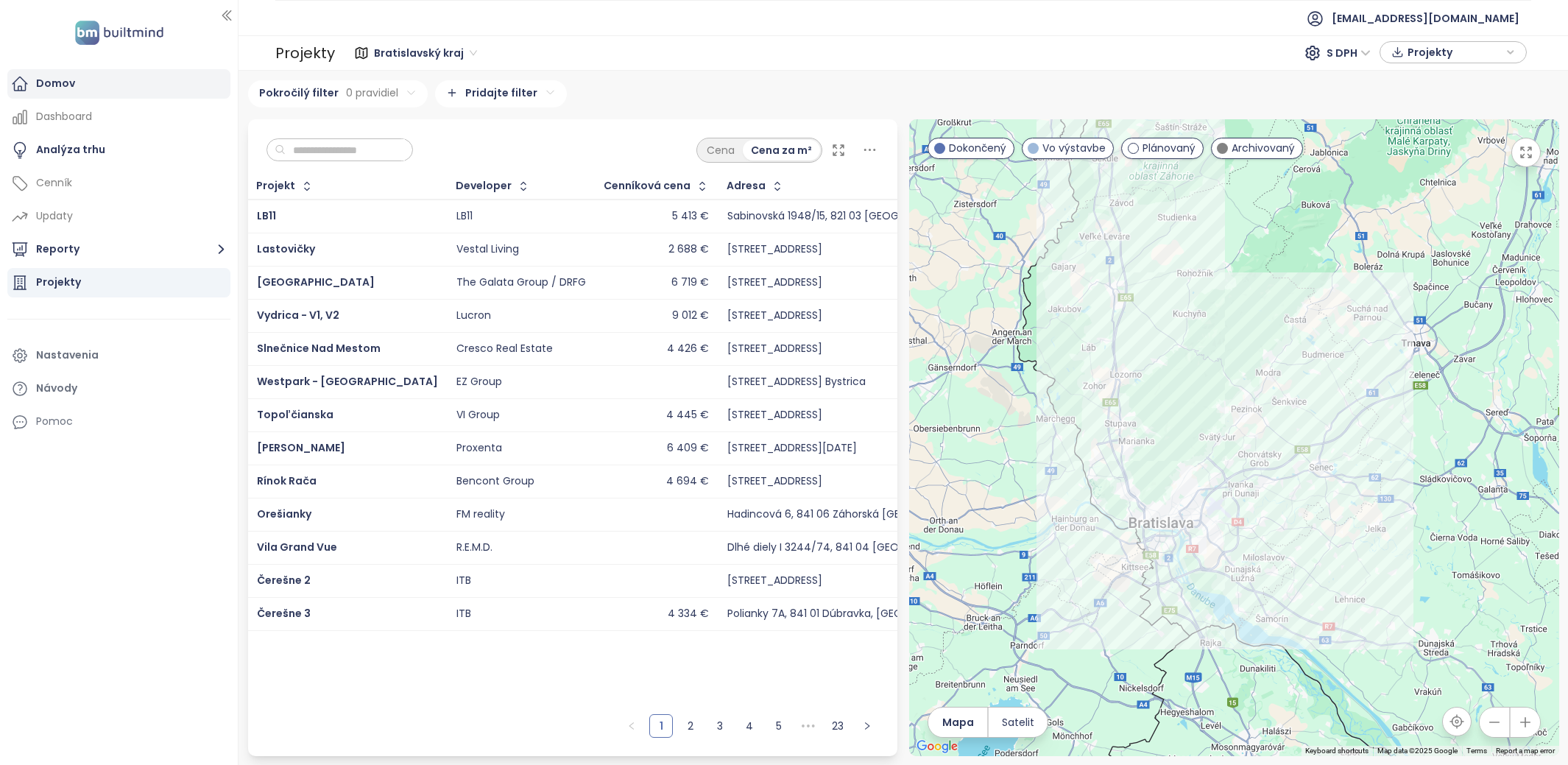
click at [154, 88] on div "Domov" at bounding box center [119, 84] width 223 height 29
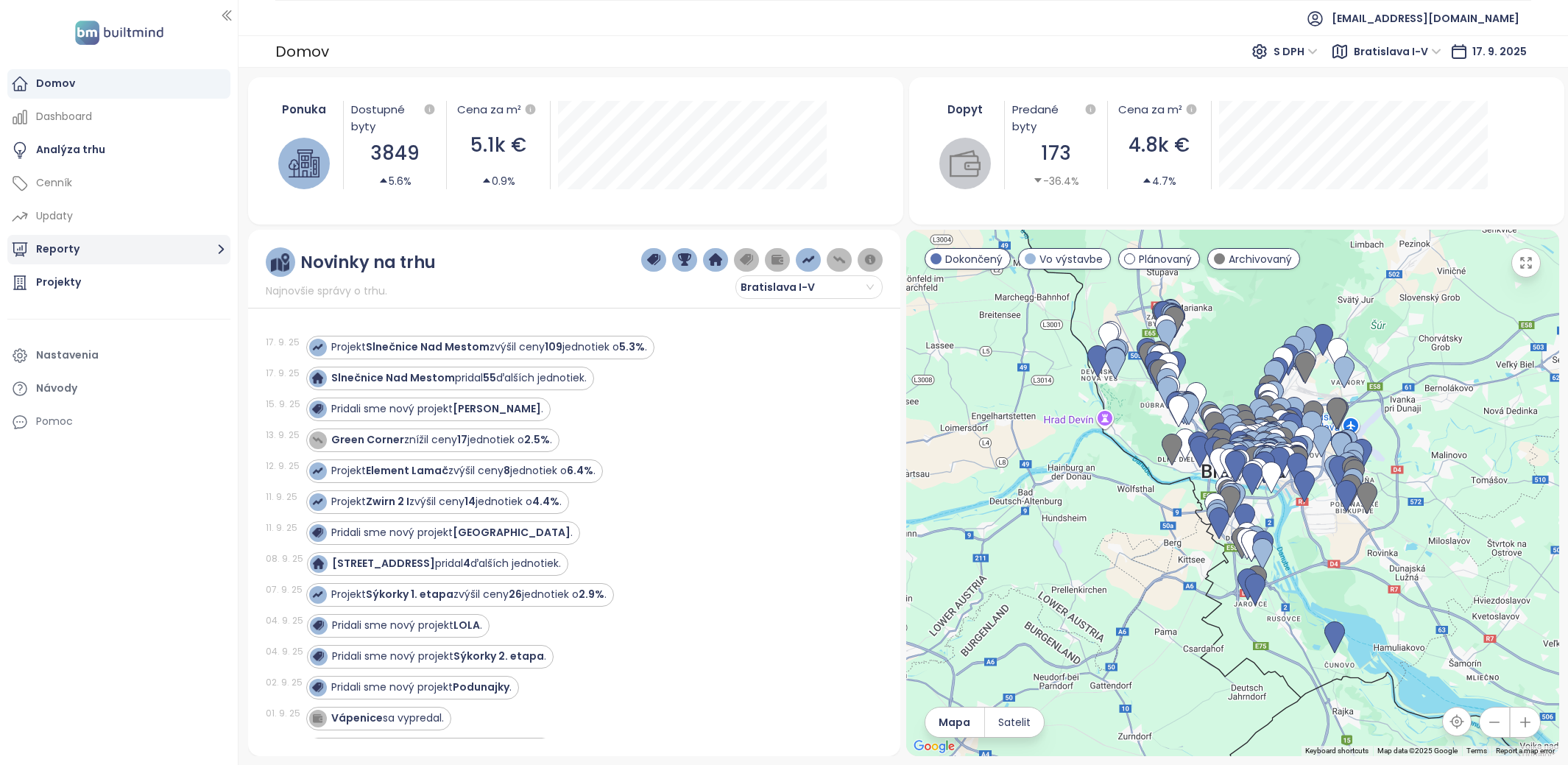
click at [110, 257] on button "Reporty" at bounding box center [119, 249] width 223 height 29
click at [1408, 65] on div "Domov S DPH Bratislava I-V 17. 9. 2025" at bounding box center [903, 51] width 1330 height 32
click at [1407, 55] on span "Bratislava I-V" at bounding box center [1398, 51] width 88 height 22
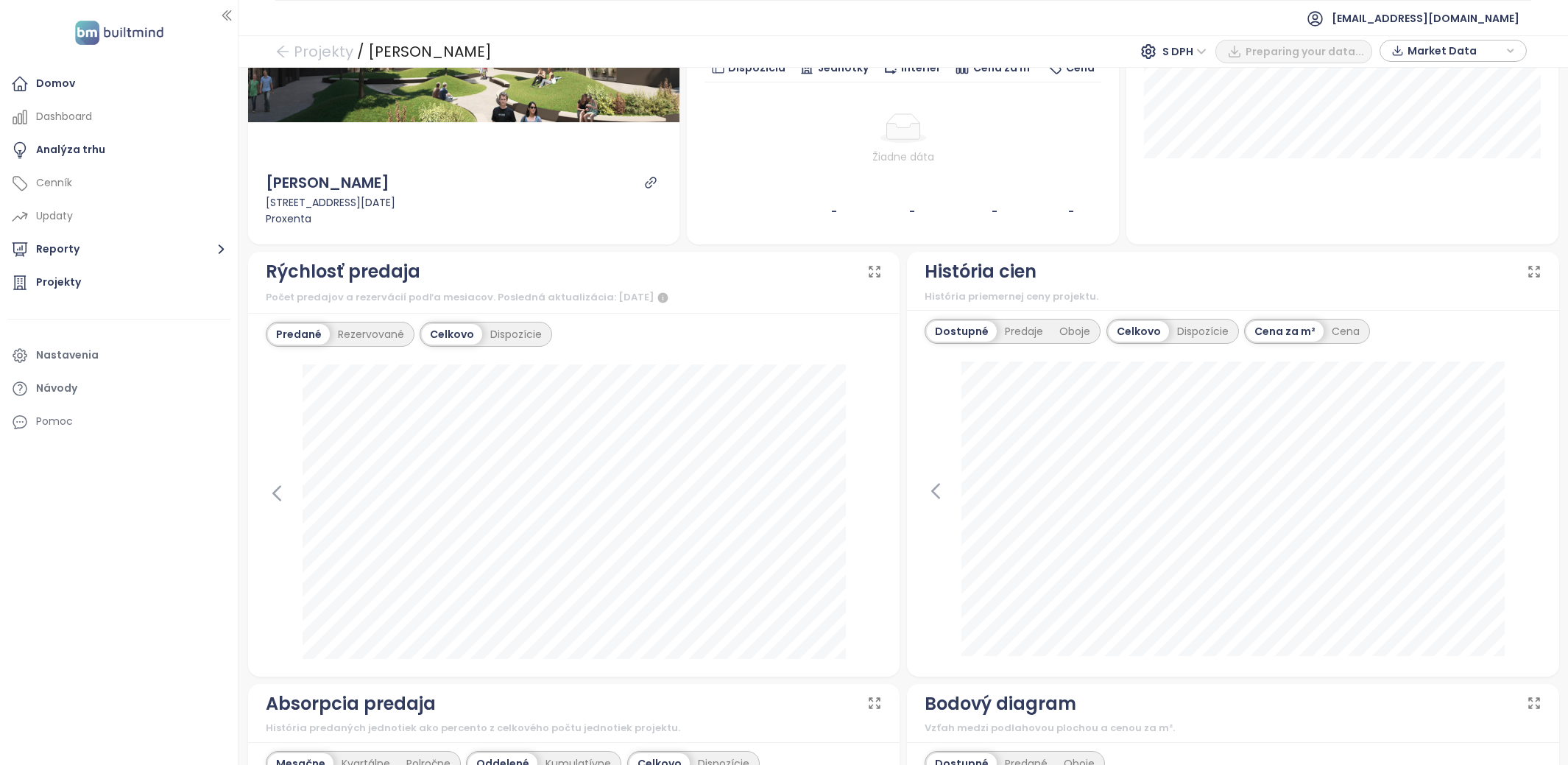
scroll to position [62, 0]
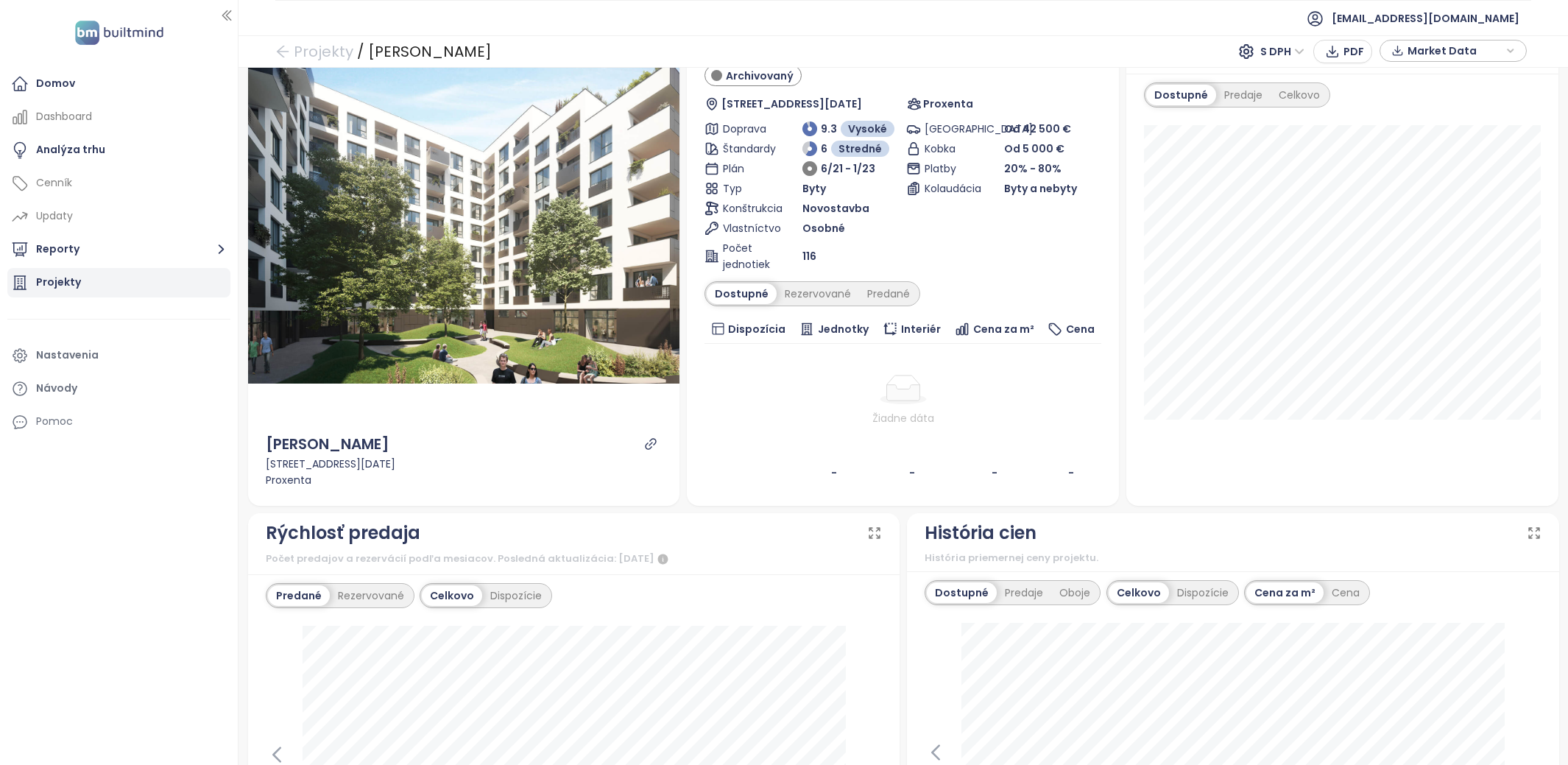
click at [121, 283] on div "Projekty" at bounding box center [119, 283] width 223 height 29
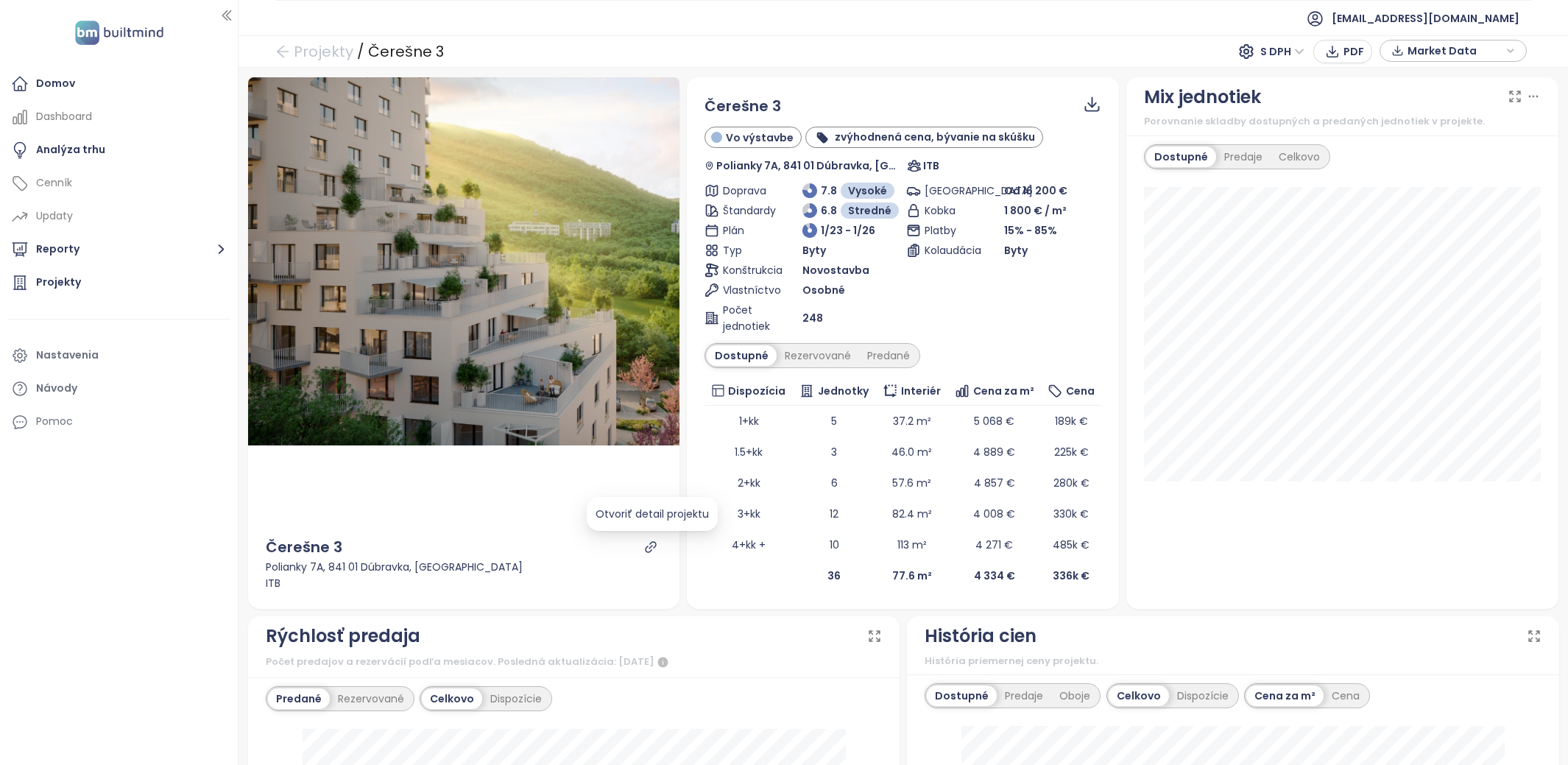
click at [648, 550] on icon "link" at bounding box center [651, 547] width 14 height 14
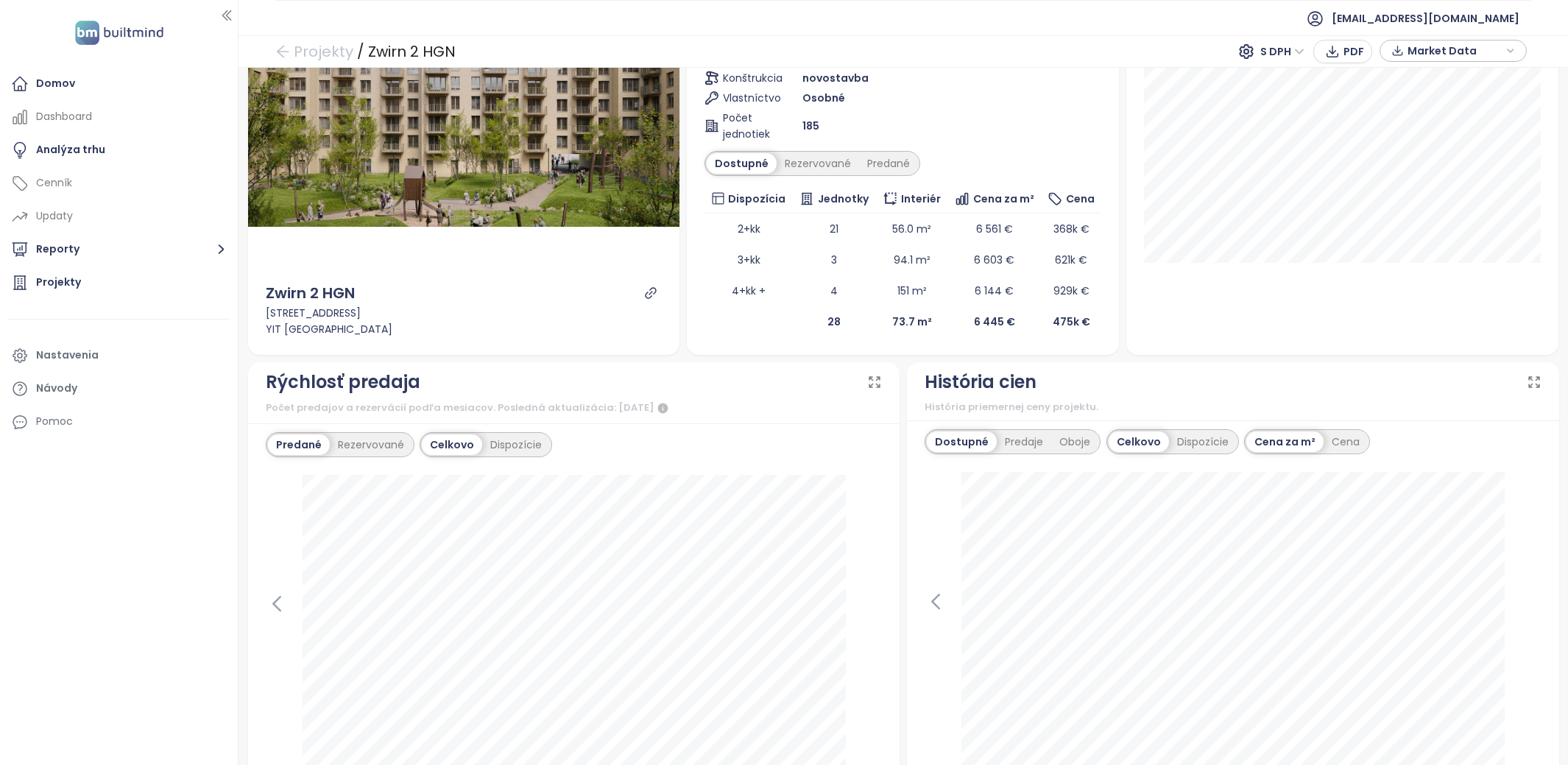
scroll to position [382, 0]
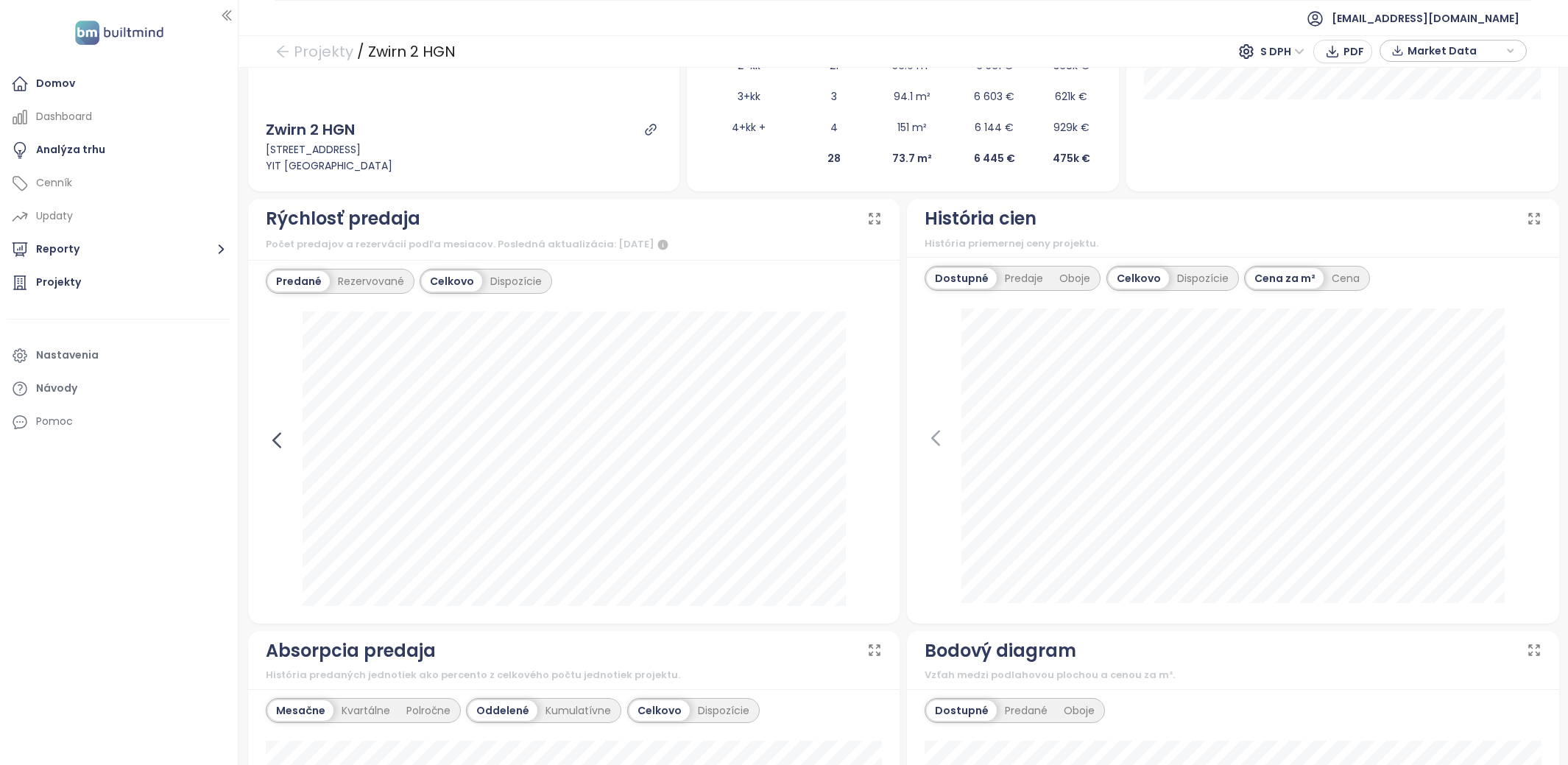
click at [281, 442] on icon at bounding box center [277, 440] width 22 height 22
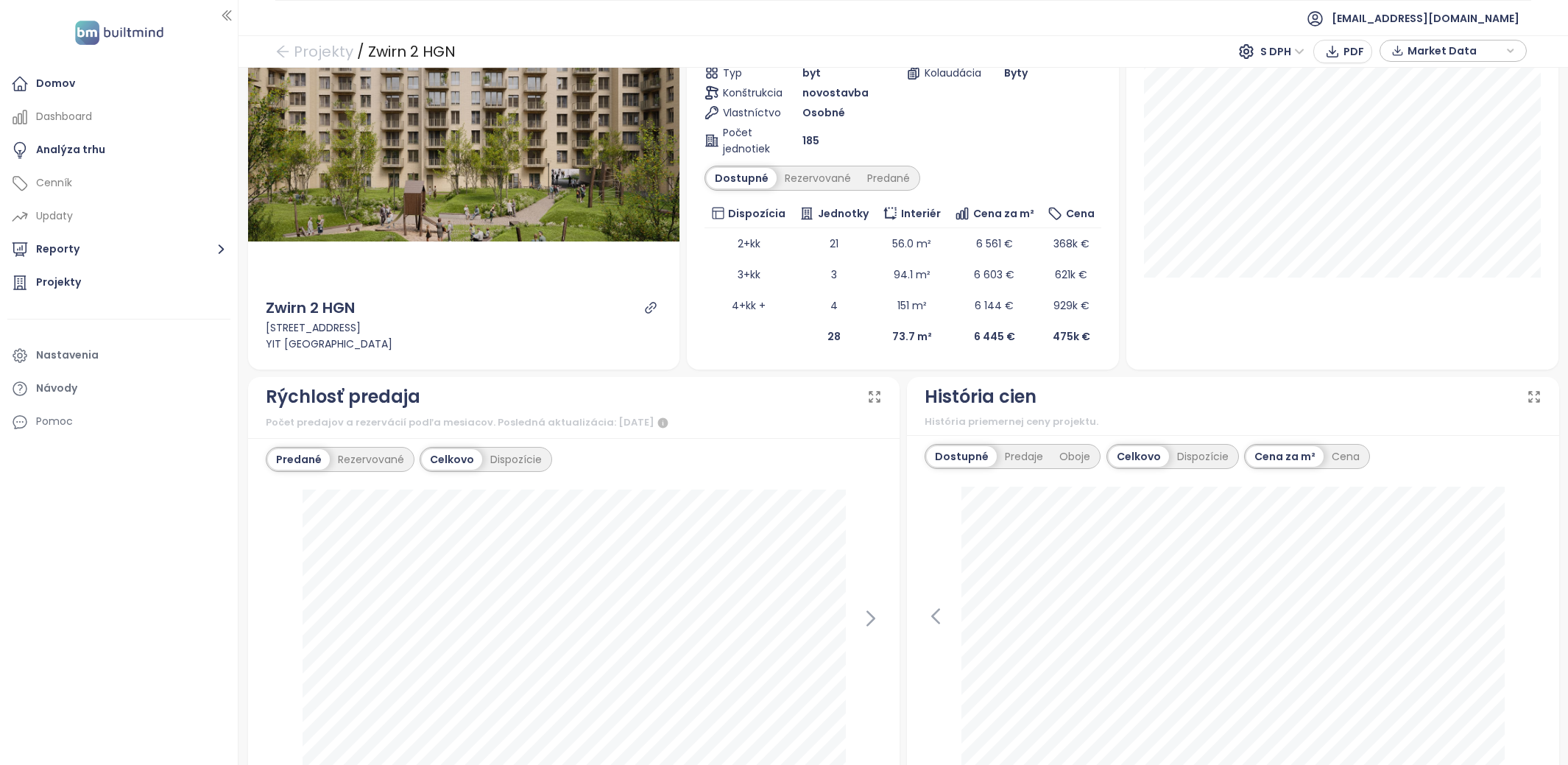
scroll to position [129, 0]
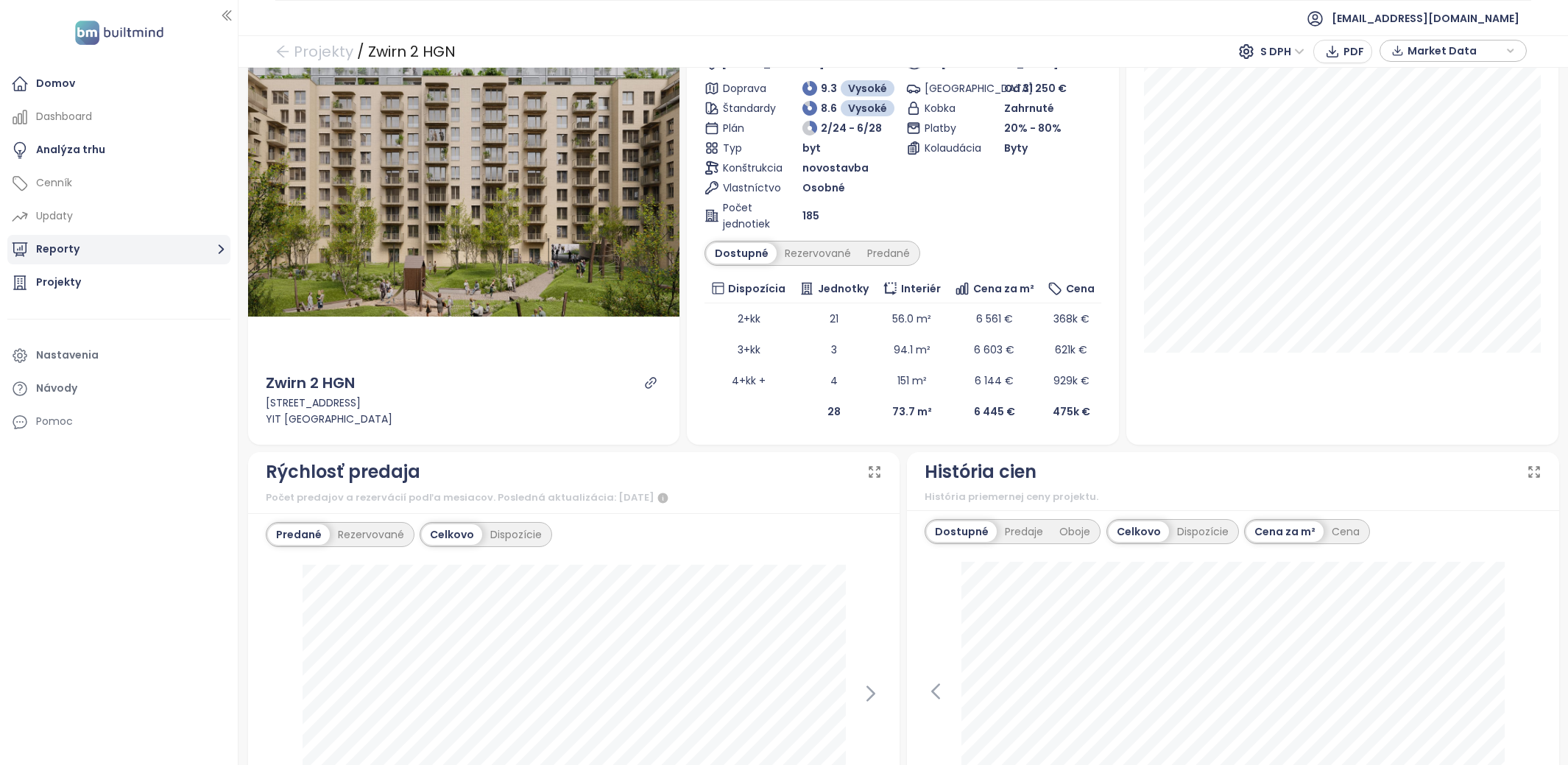
click at [70, 250] on button "Reporty" at bounding box center [119, 249] width 223 height 29
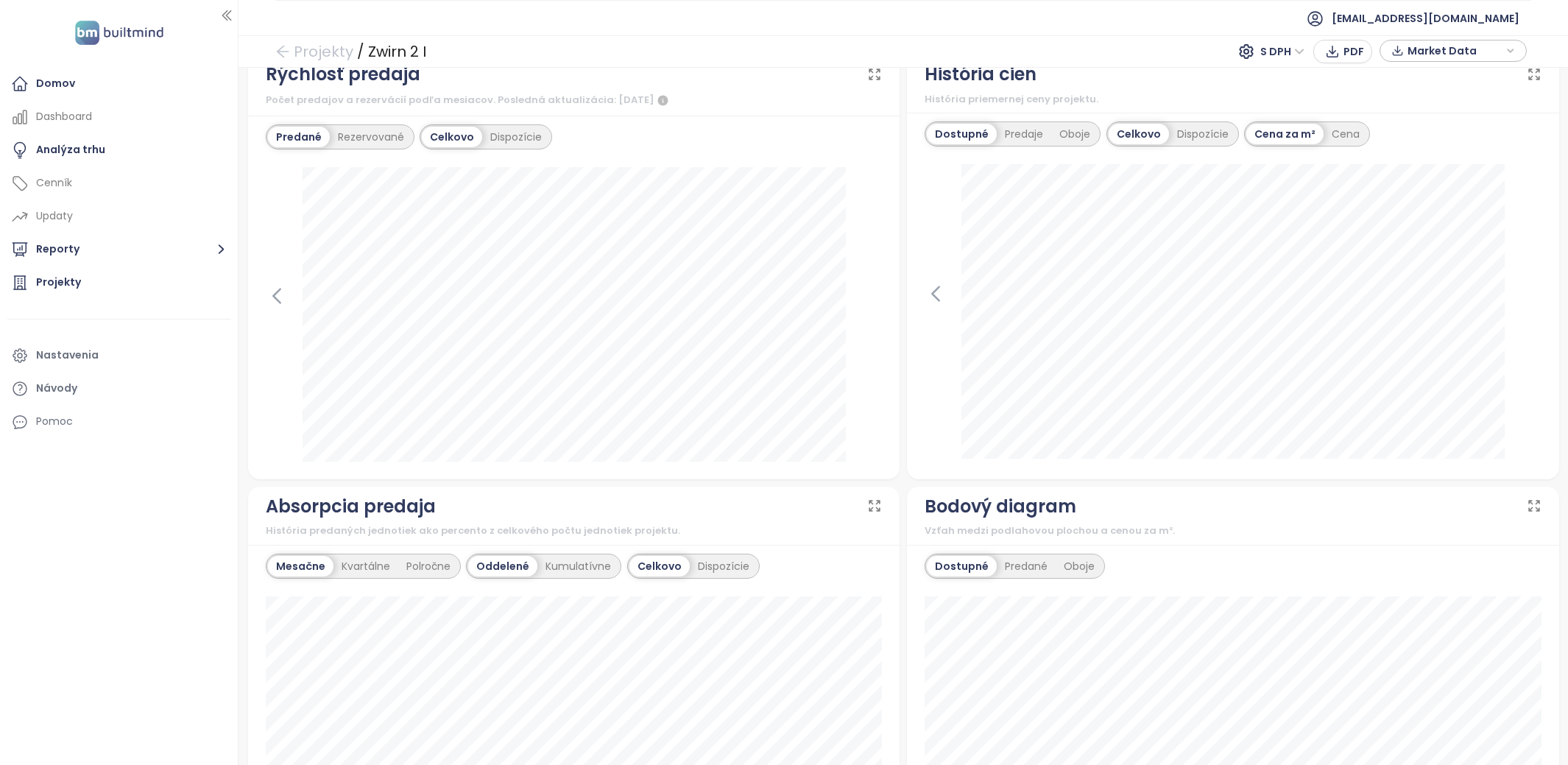
scroll to position [507, 0]
click at [279, 297] on icon at bounding box center [277, 300] width 22 height 22
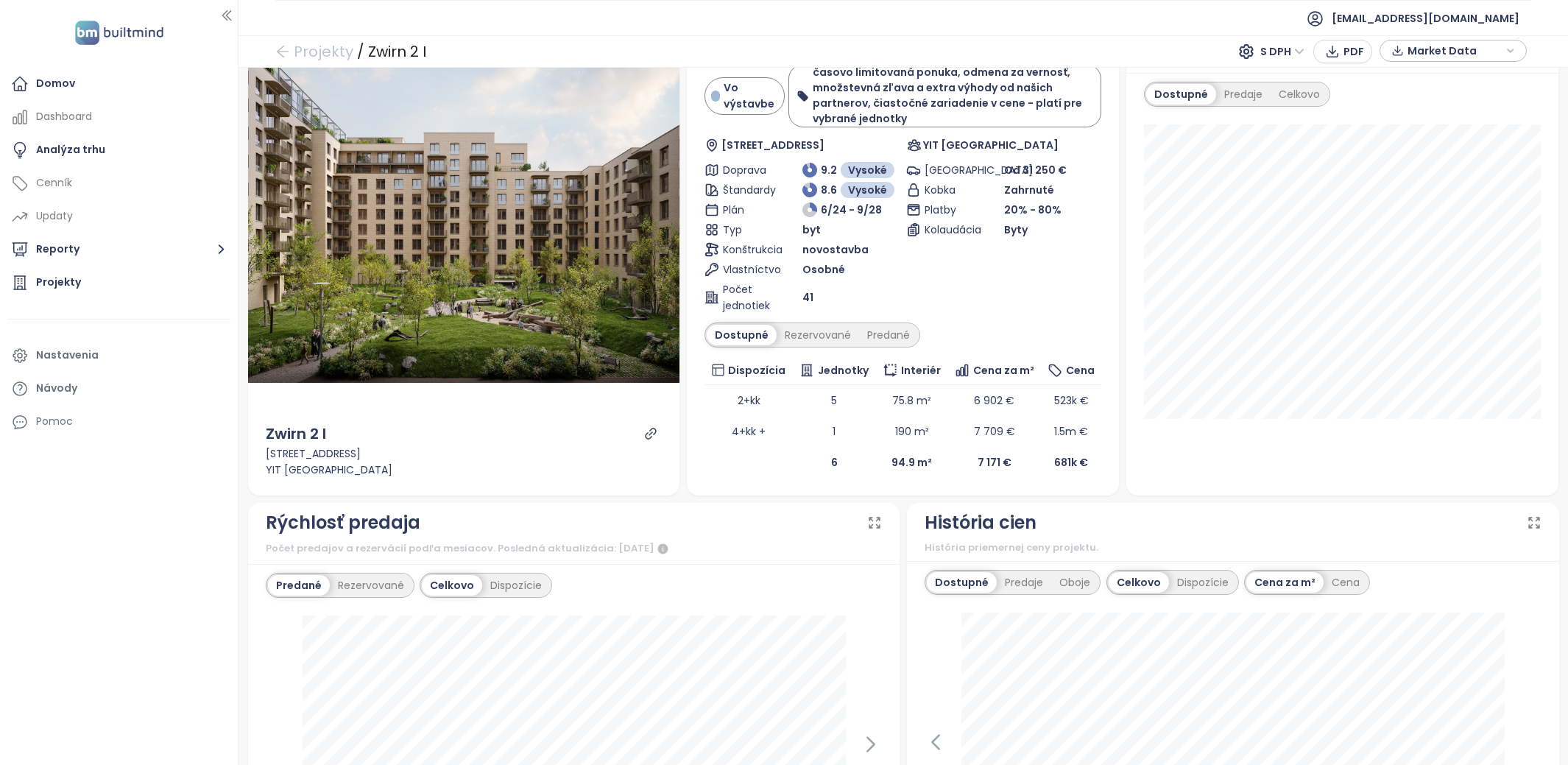
scroll to position [0, 0]
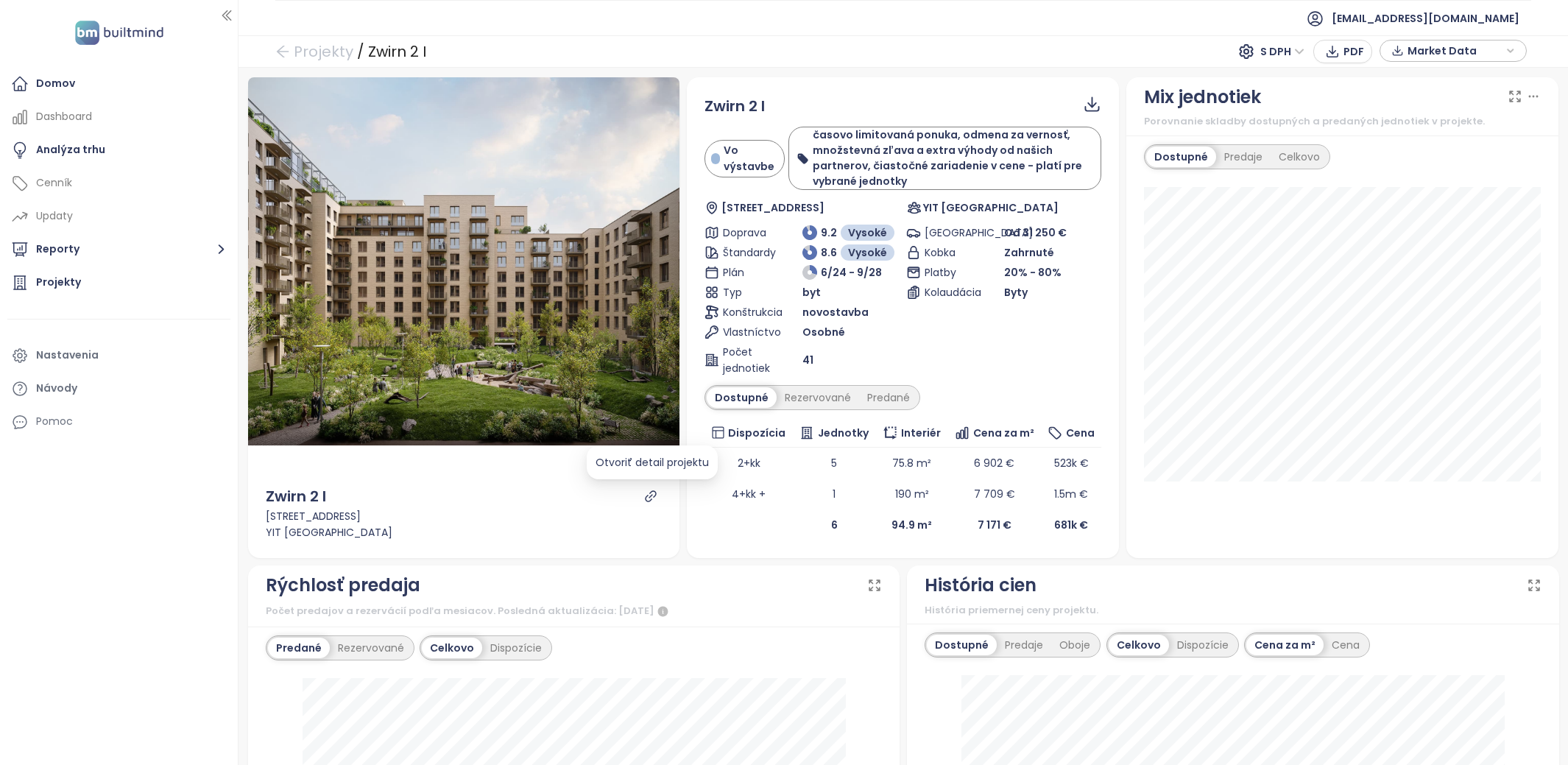
click at [650, 491] on icon "link" at bounding box center [651, 496] width 11 height 11
click at [807, 387] on div "Rezervované" at bounding box center [818, 397] width 82 height 21
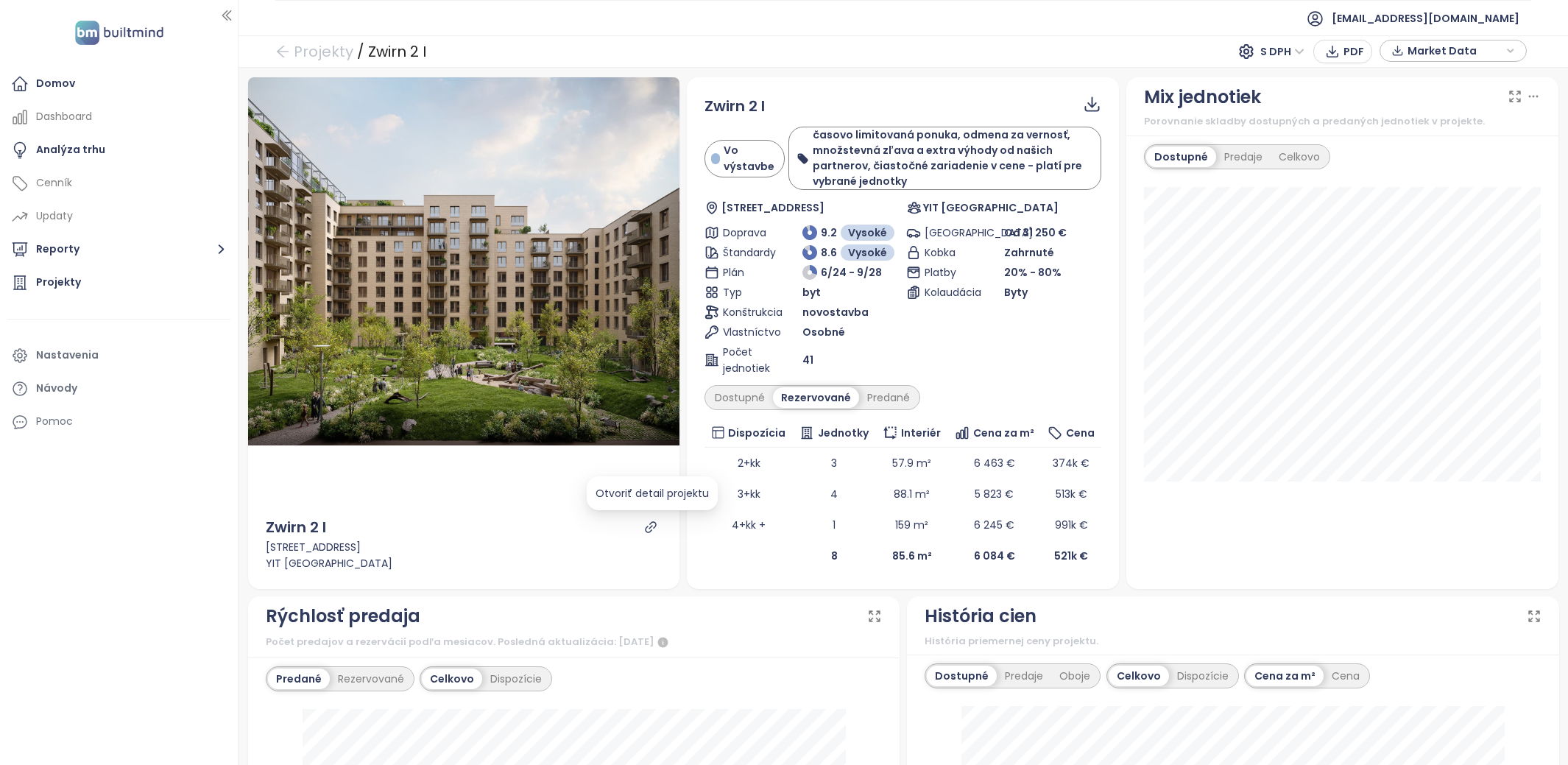
click at [655, 524] on icon "link" at bounding box center [651, 527] width 14 height 14
click at [754, 404] on div "Dostupné" at bounding box center [740, 397] width 67 height 21
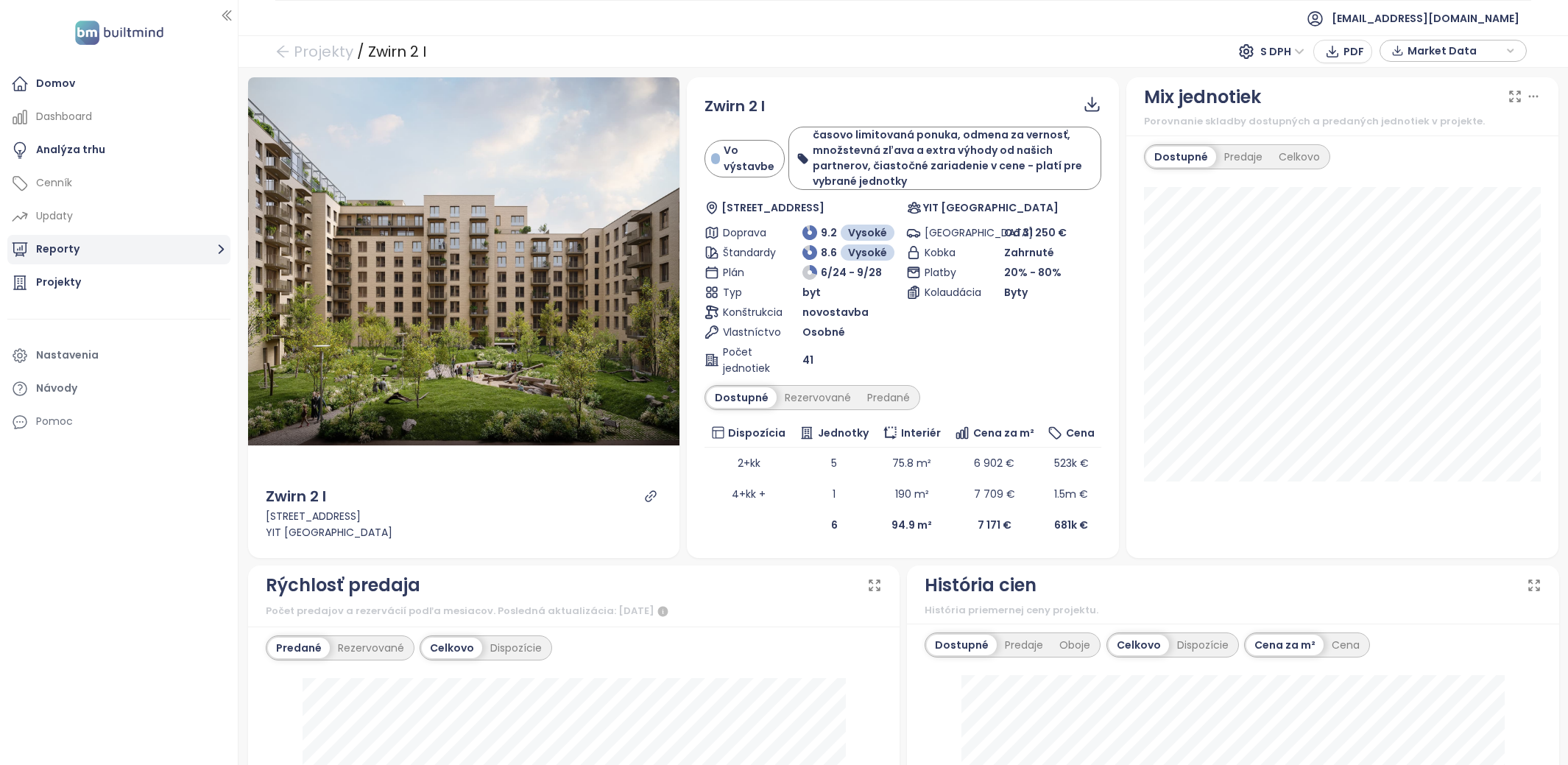
click at [128, 246] on button "Reporty" at bounding box center [119, 249] width 223 height 29
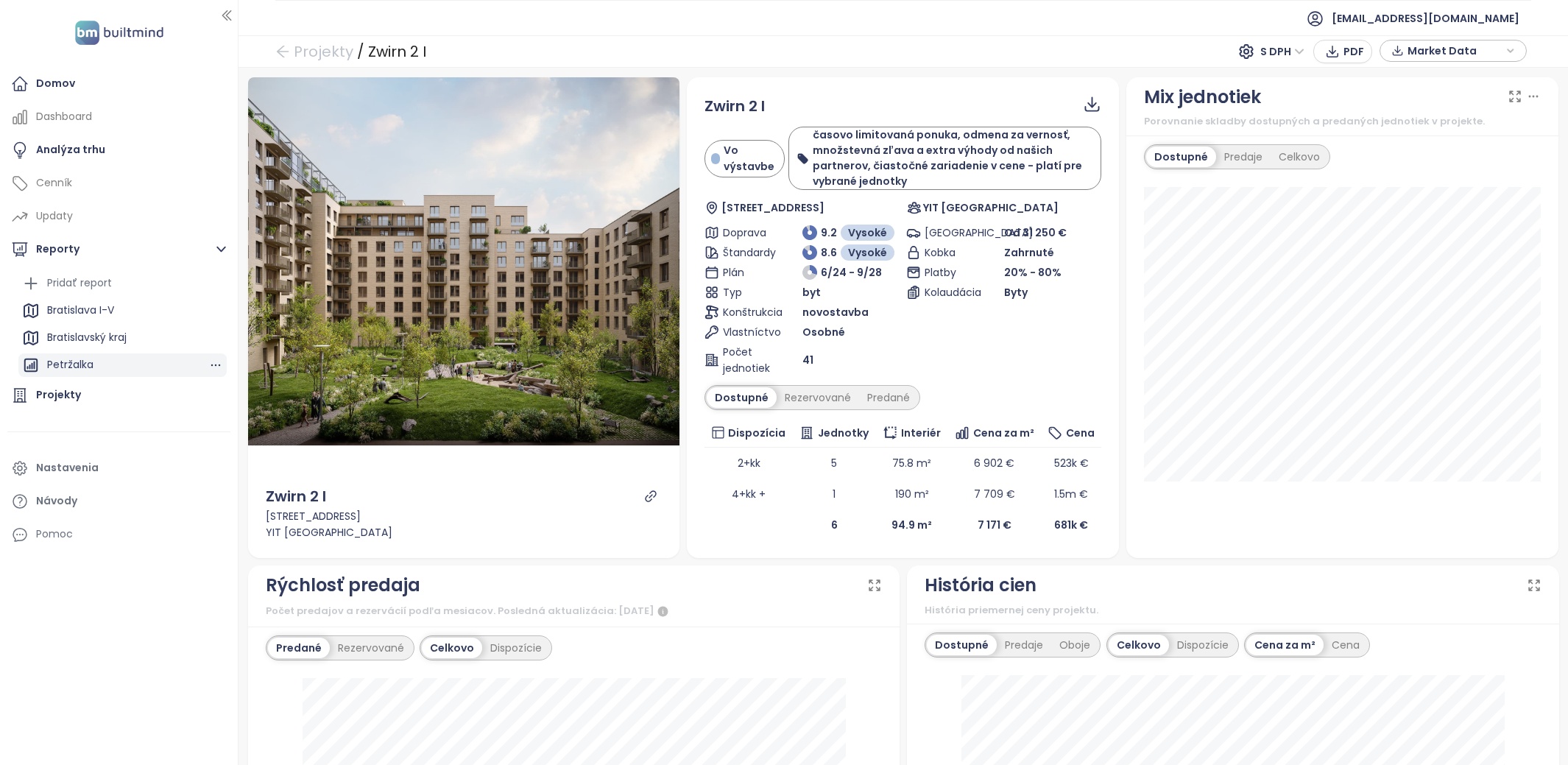
click at [114, 372] on div "Petržalka" at bounding box center [122, 365] width 208 height 24
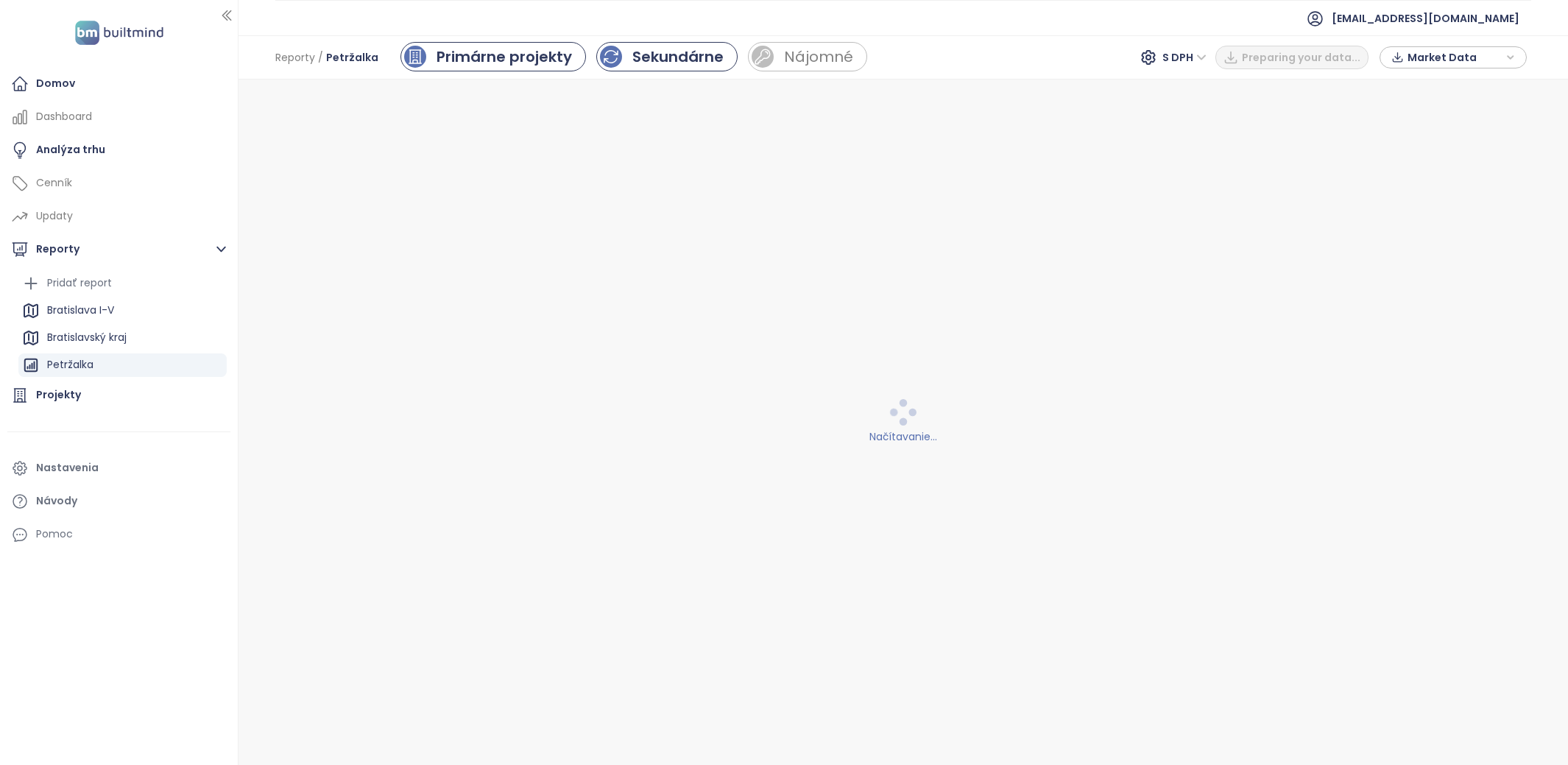
click at [687, 59] on div "Sekundárne" at bounding box center [679, 57] width 91 height 22
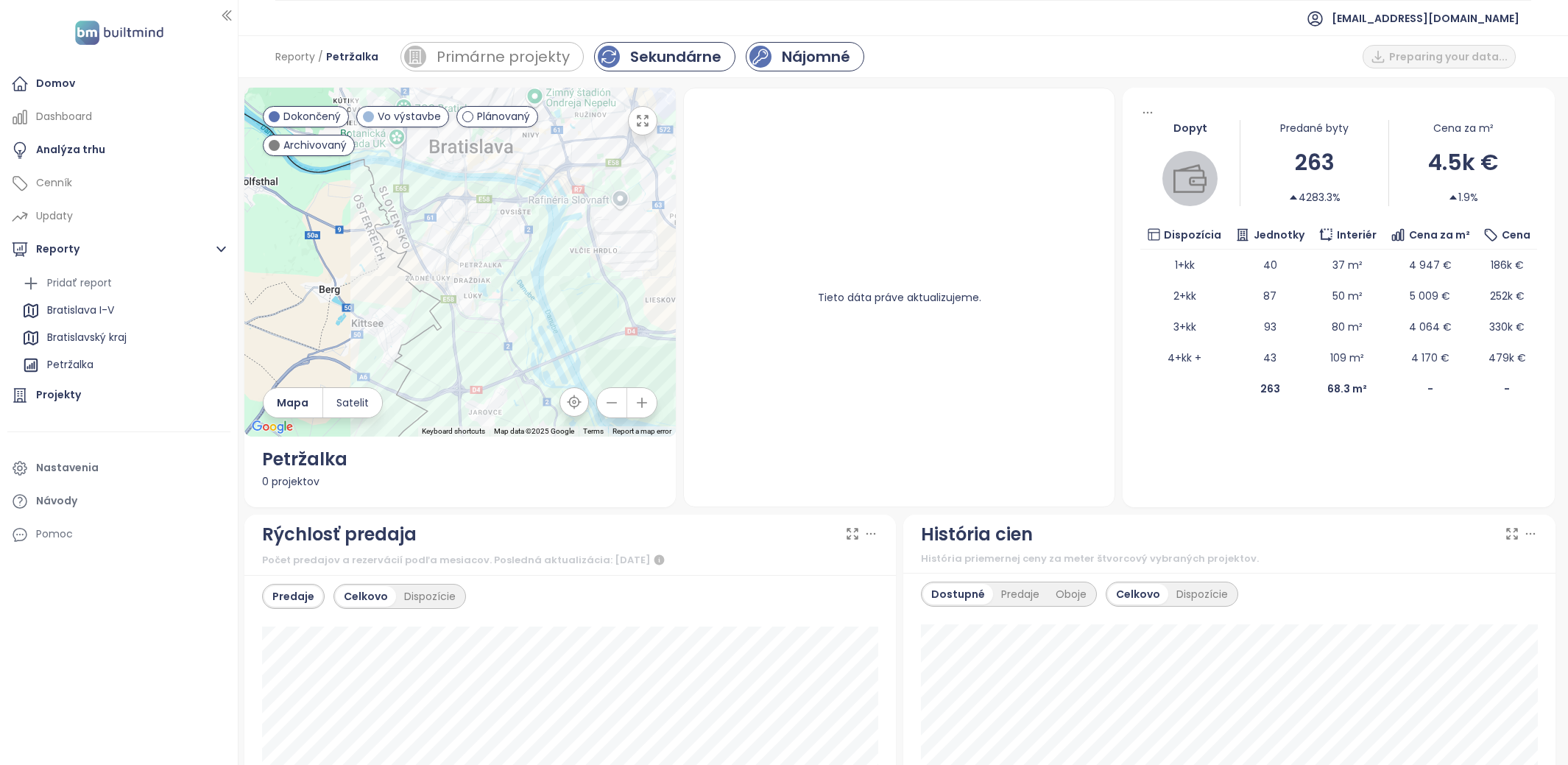
click at [809, 59] on div "Nájomné" at bounding box center [816, 57] width 68 height 22
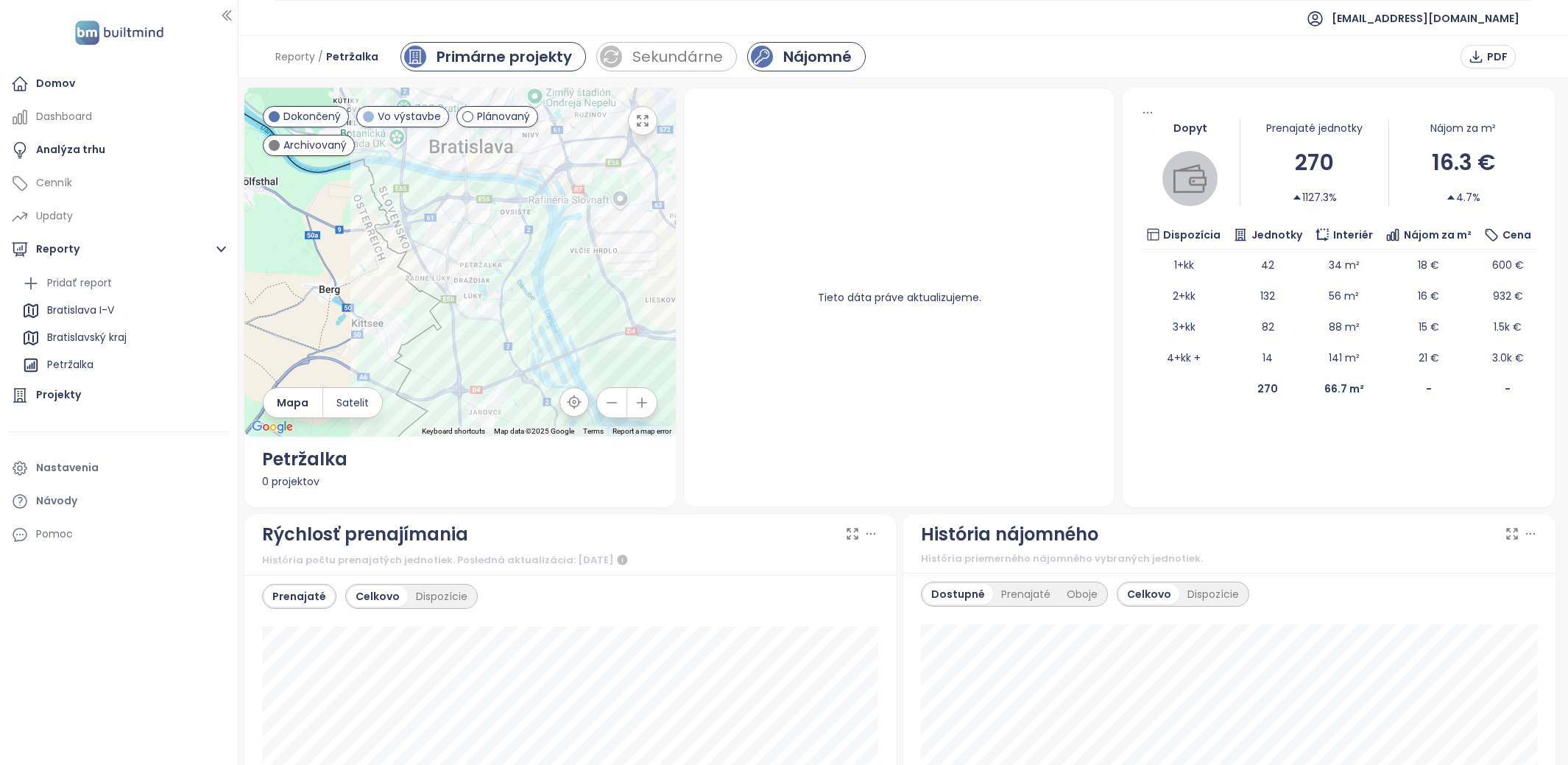
click at [498, 49] on div "Primárne projekty" at bounding box center [504, 57] width 135 height 22
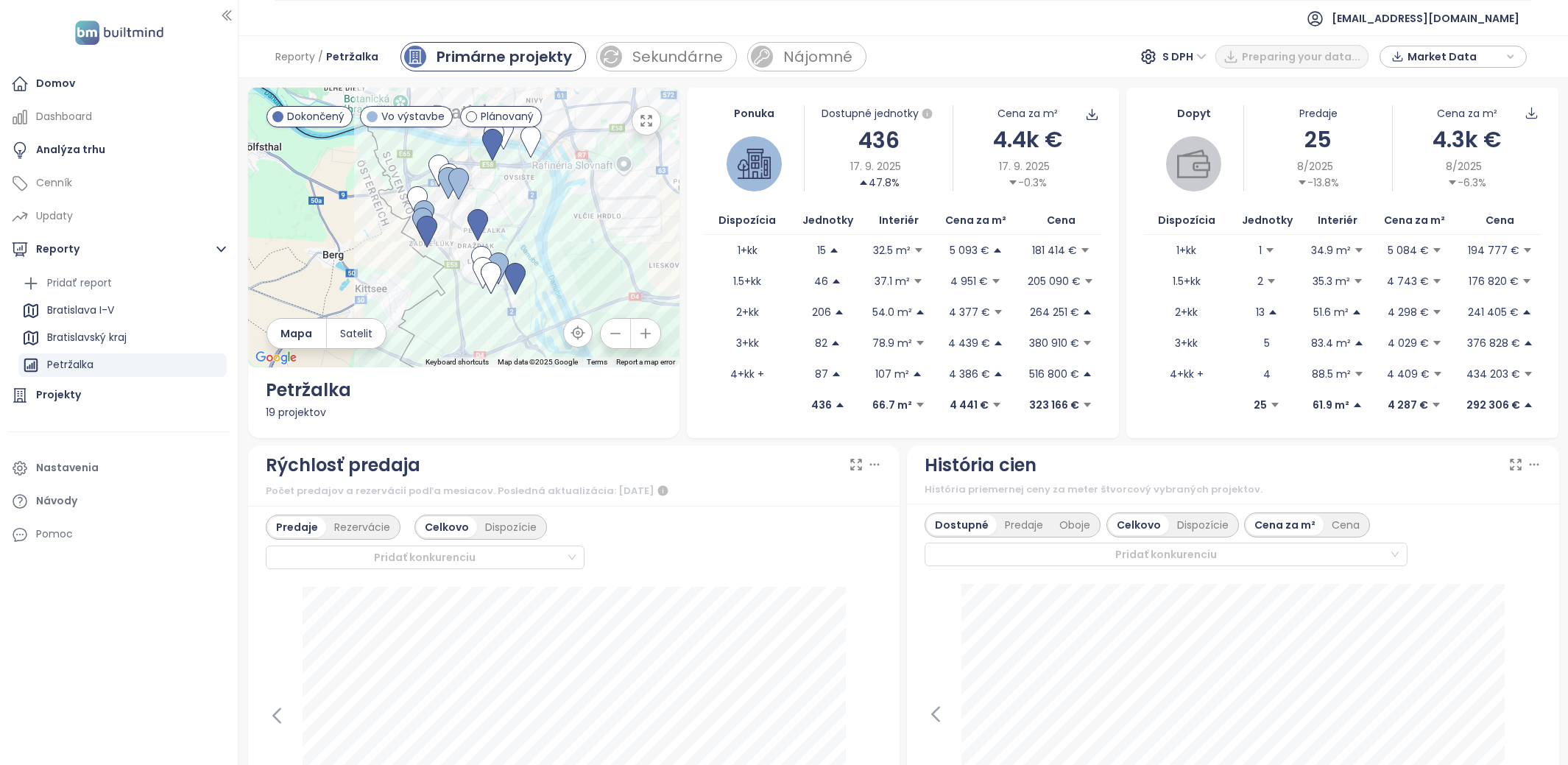
click at [1409, 51] on span "Market Data" at bounding box center [1456, 57] width 95 height 22
click at [1432, 195] on div "Stĺpce" at bounding box center [1427, 189] width 33 height 17
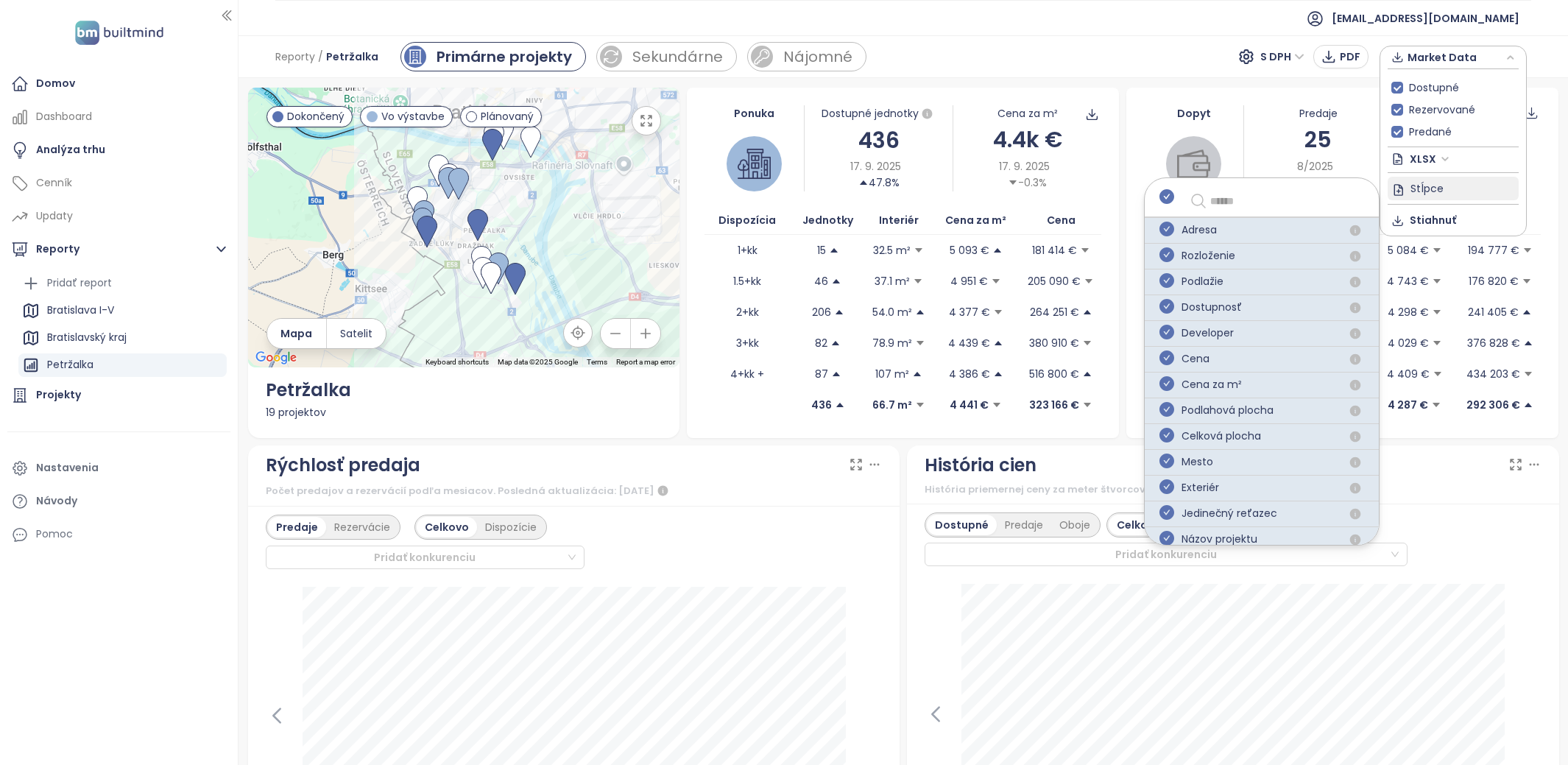
click at [1432, 194] on span "Stĺpce" at bounding box center [1427, 188] width 33 height 16
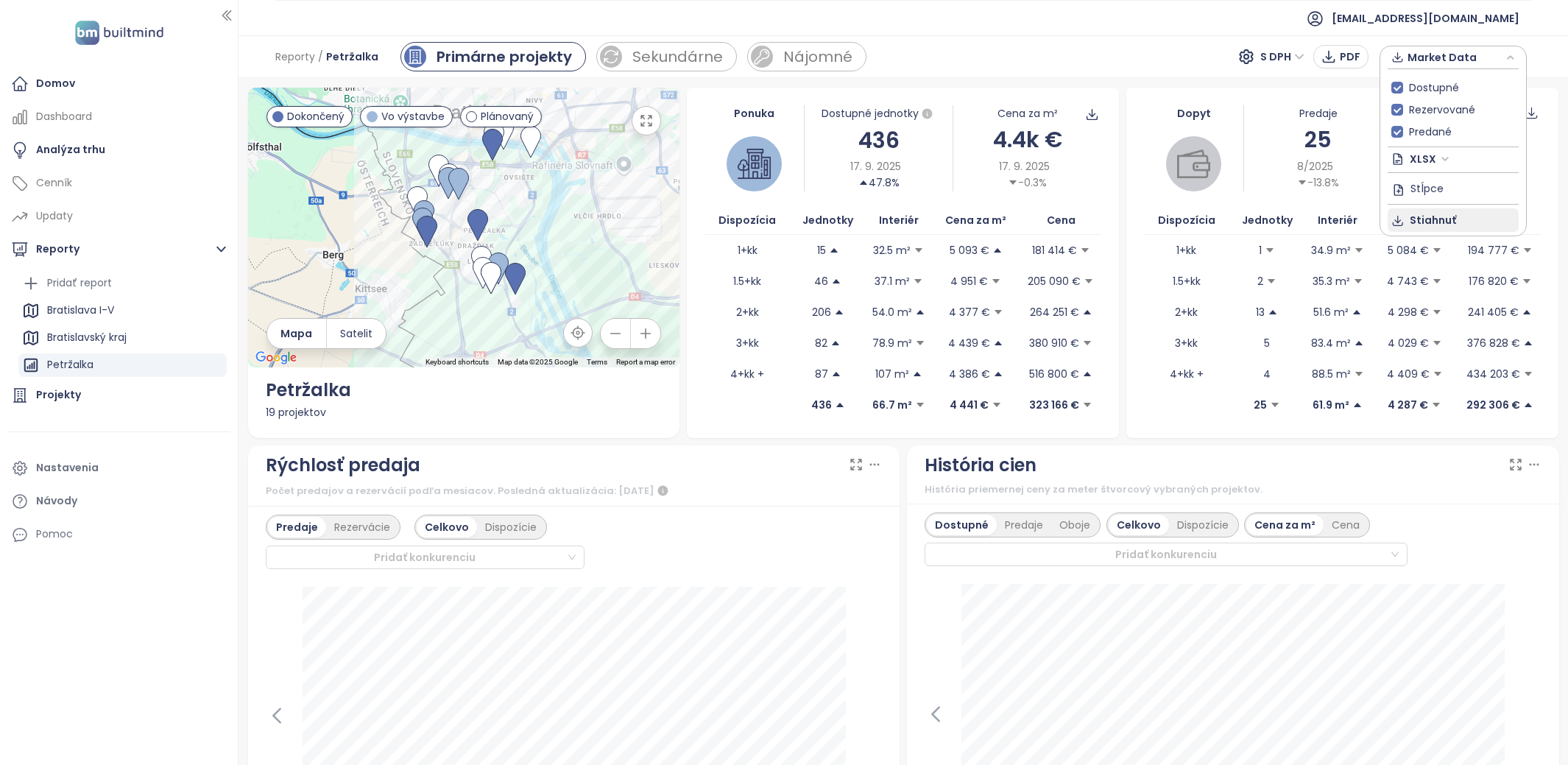
click at [1426, 215] on span "Stiahnuť" at bounding box center [1433, 220] width 47 height 16
click at [97, 89] on div "Domov" at bounding box center [119, 84] width 223 height 29
